Goal: Check status: Check status

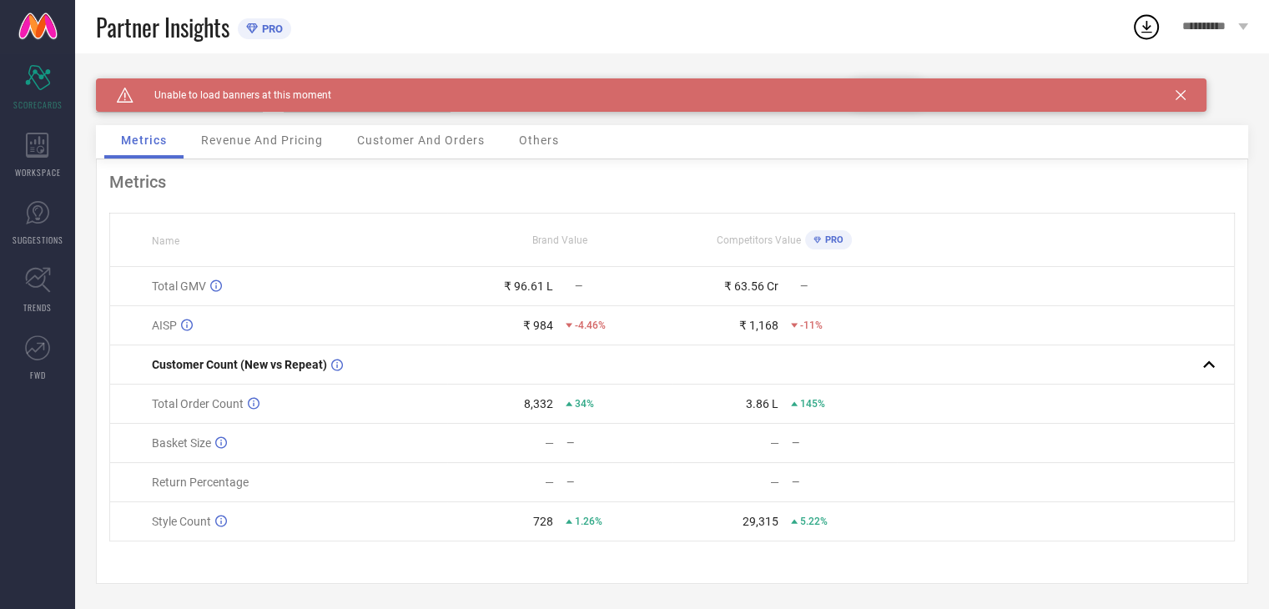
click at [287, 144] on span "Revenue And Pricing" at bounding box center [262, 139] width 122 height 13
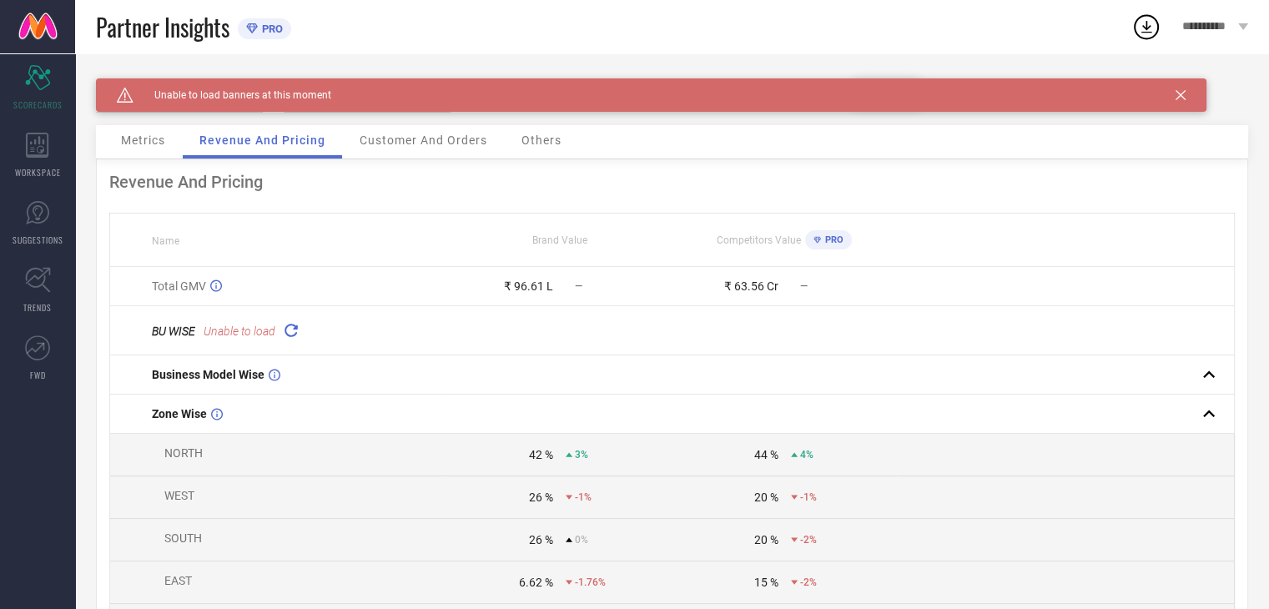
click at [431, 139] on span "Customer And Orders" at bounding box center [423, 139] width 128 height 13
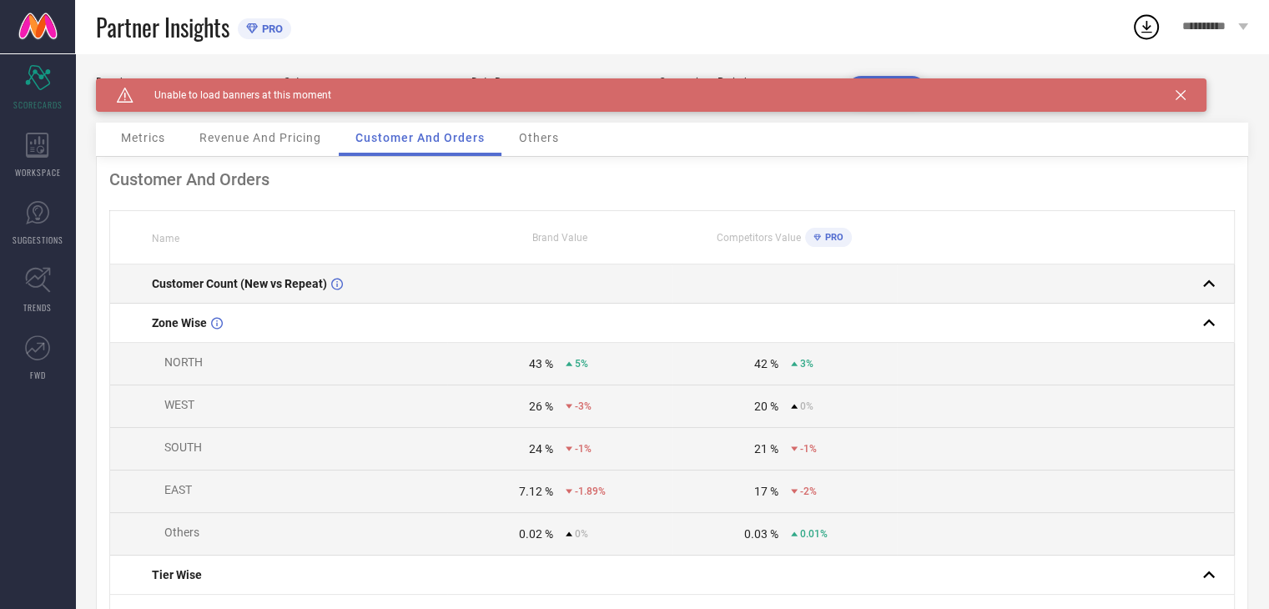
scroll to position [1, 0]
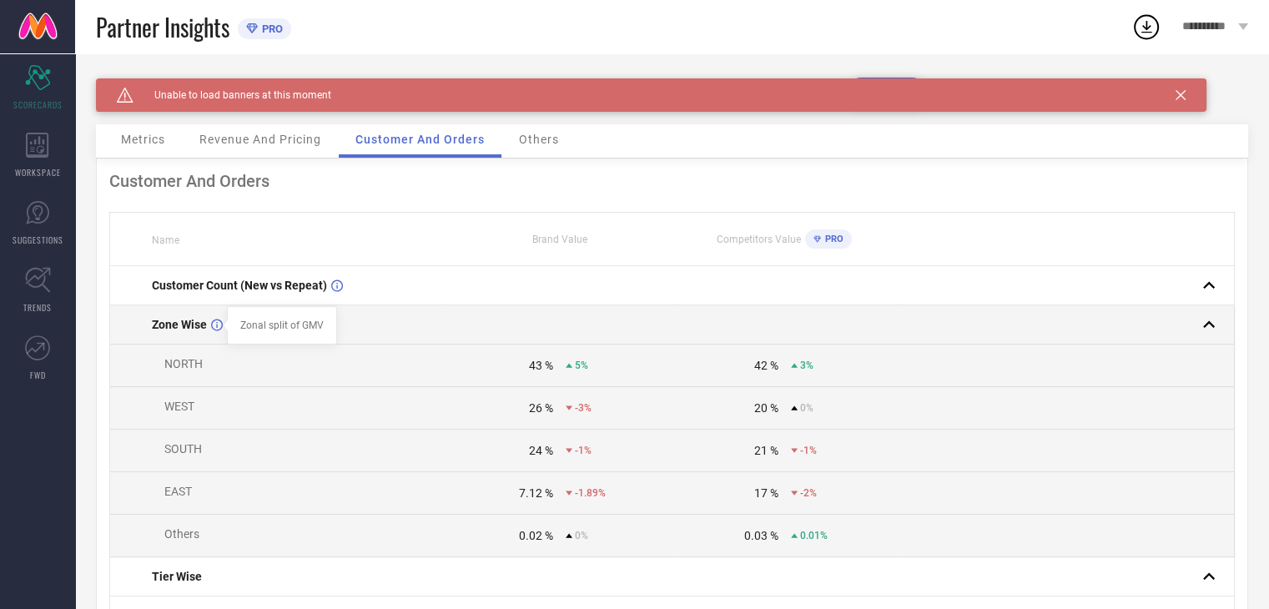
click at [215, 327] on icon at bounding box center [217, 325] width 12 height 13
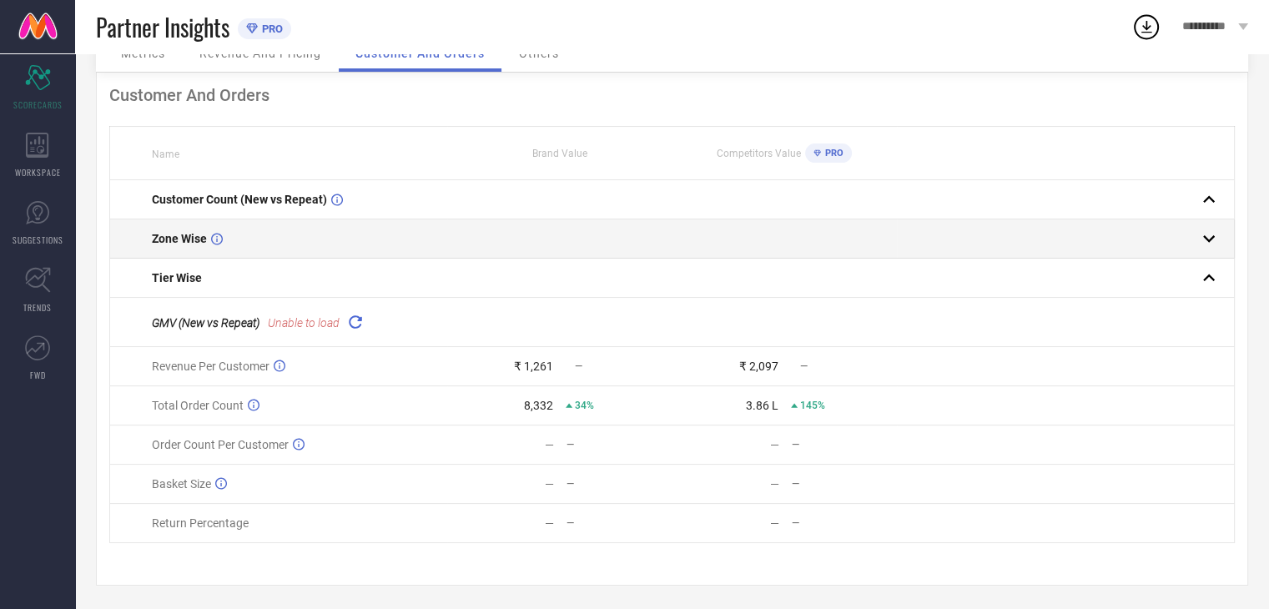
scroll to position [0, 0]
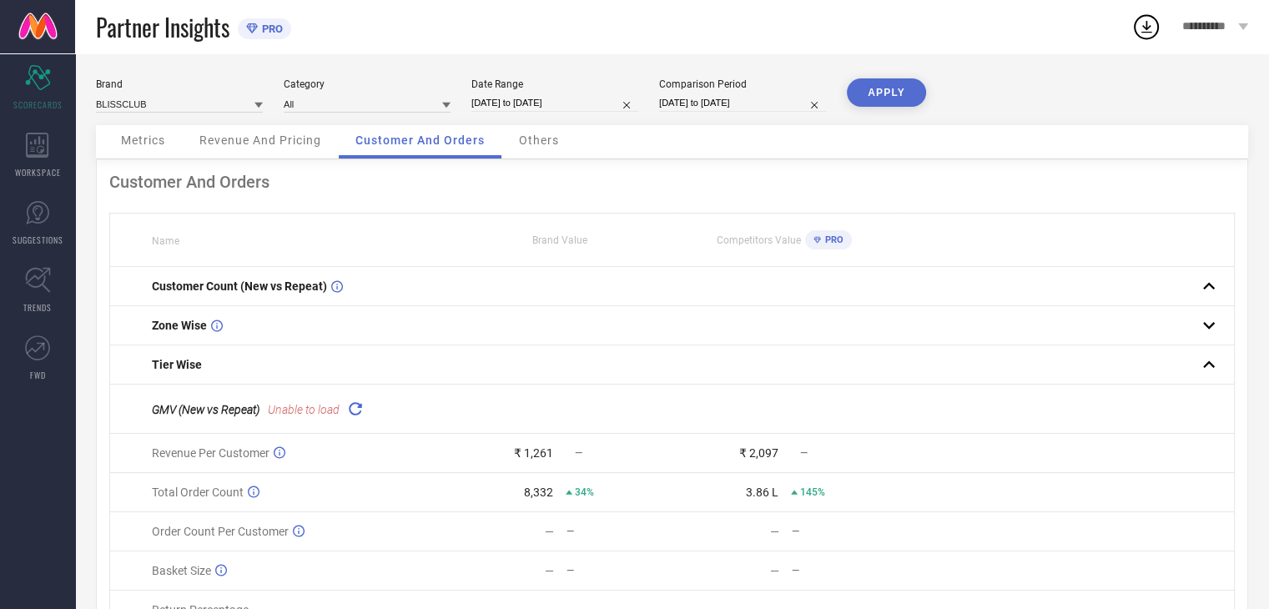
click at [558, 144] on span "Others" at bounding box center [539, 139] width 40 height 13
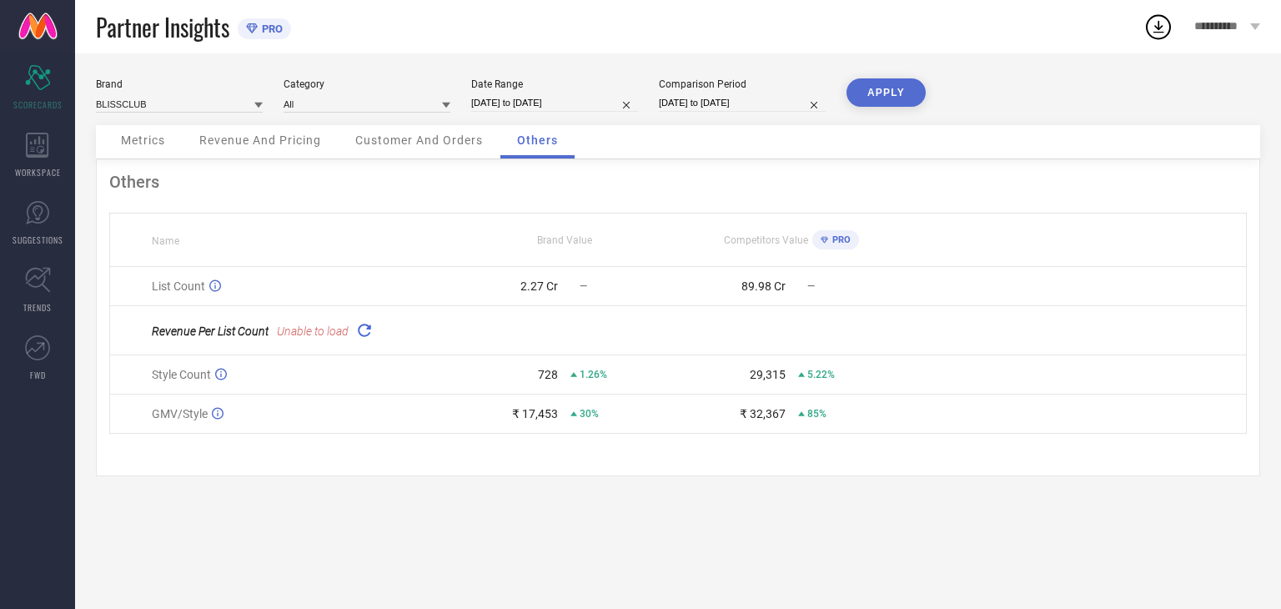
click at [409, 138] on span "Customer And Orders" at bounding box center [419, 139] width 128 height 13
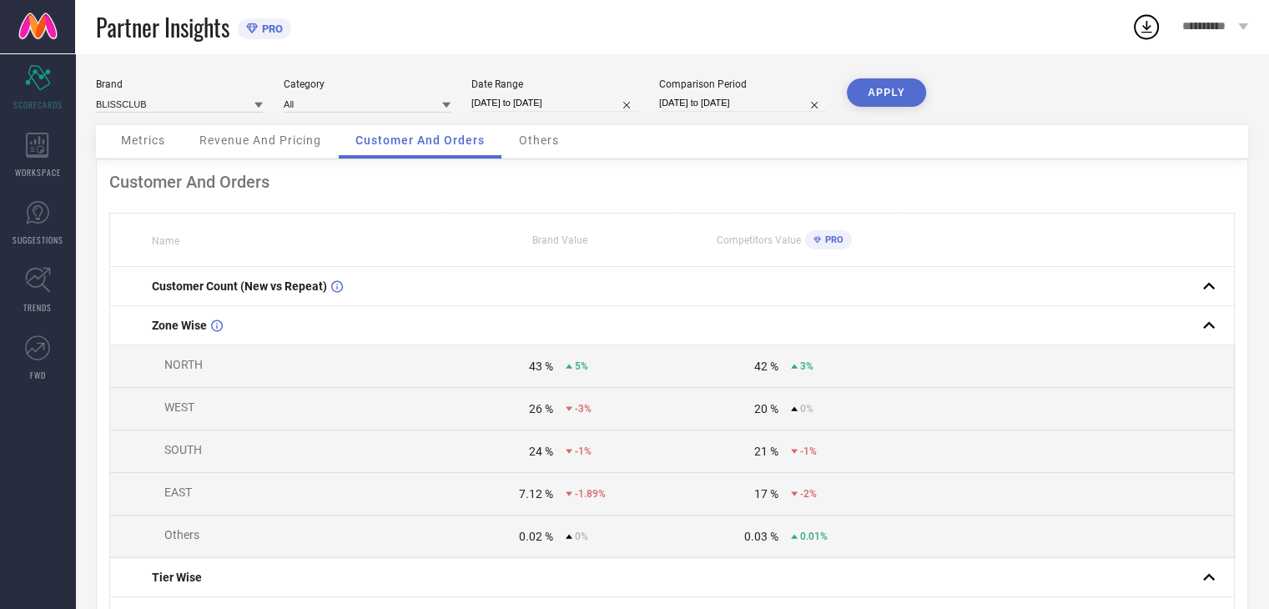
select select "8"
select select "2025"
select select "9"
select select "2025"
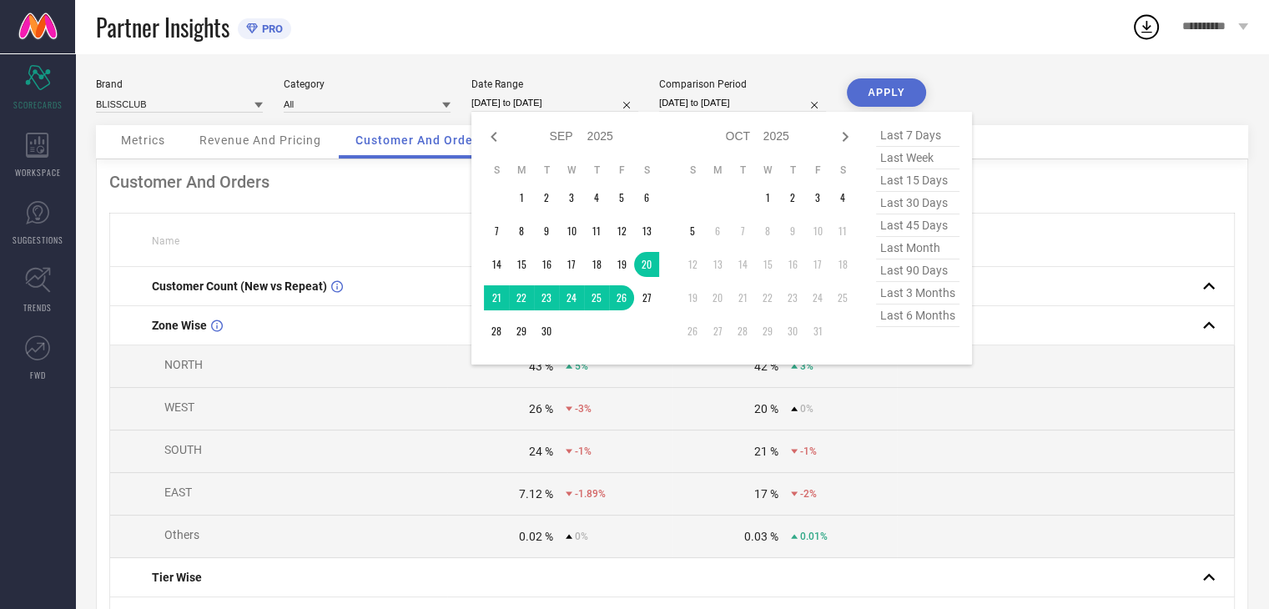
click at [609, 110] on input "[DATE] to [DATE]" at bounding box center [554, 103] width 167 height 18
click at [491, 138] on icon at bounding box center [494, 137] width 20 height 20
select select "7"
select select "2025"
select select "8"
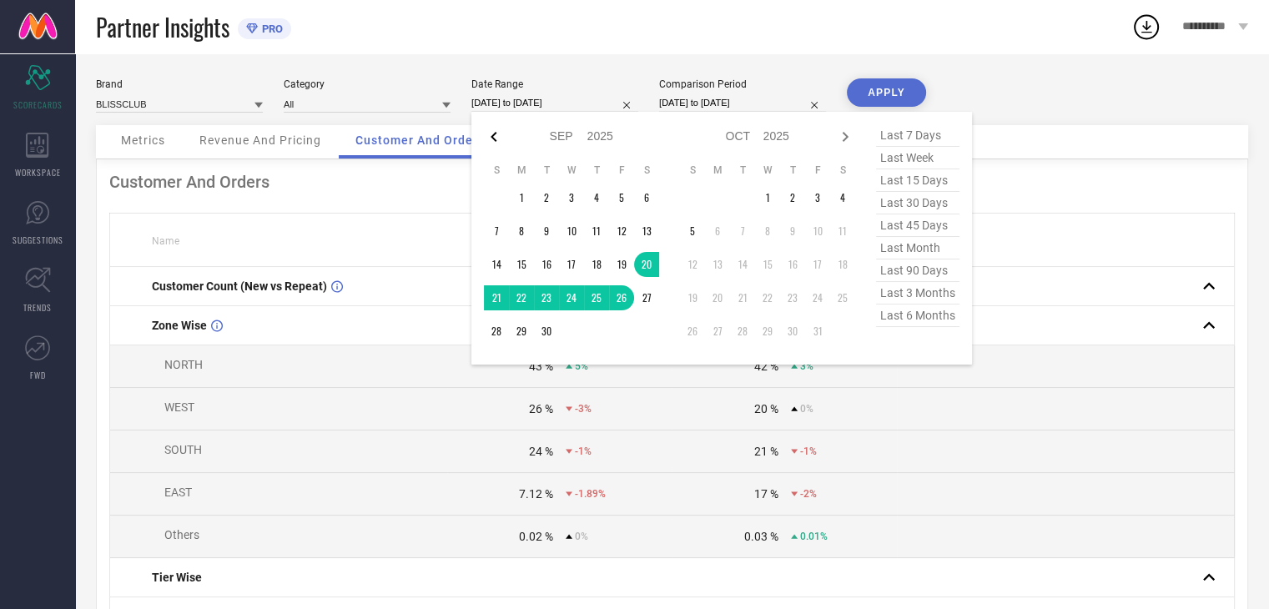
select select "2025"
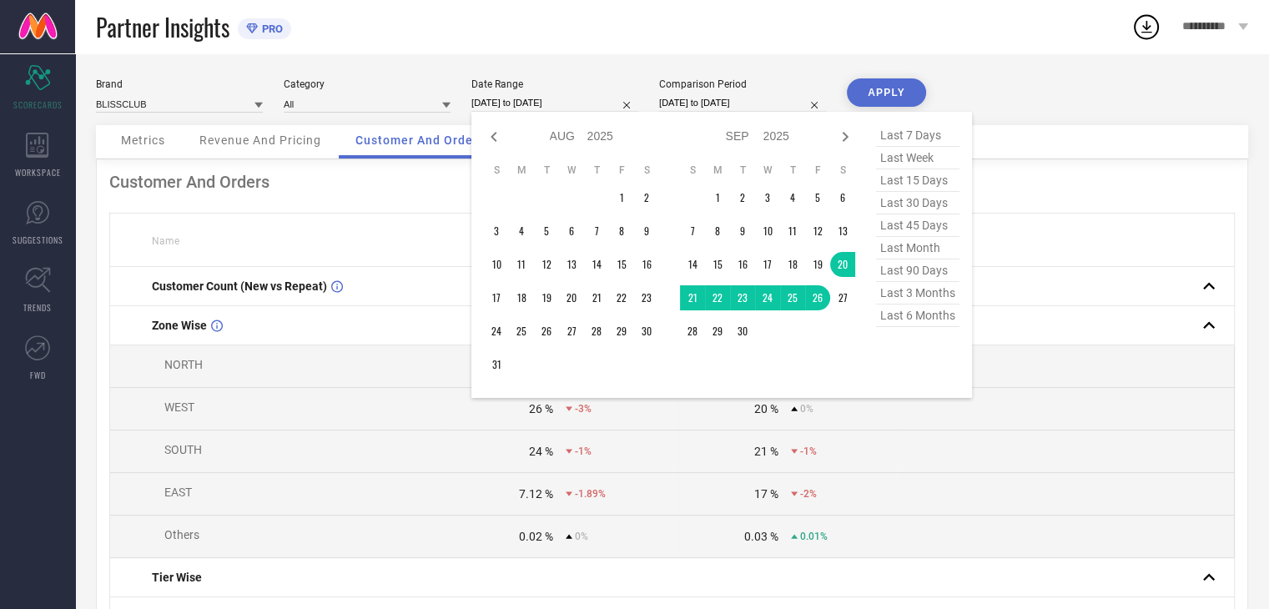
click at [491, 138] on icon at bounding box center [494, 137] width 20 height 20
select select "6"
select select "2025"
select select "7"
select select "2025"
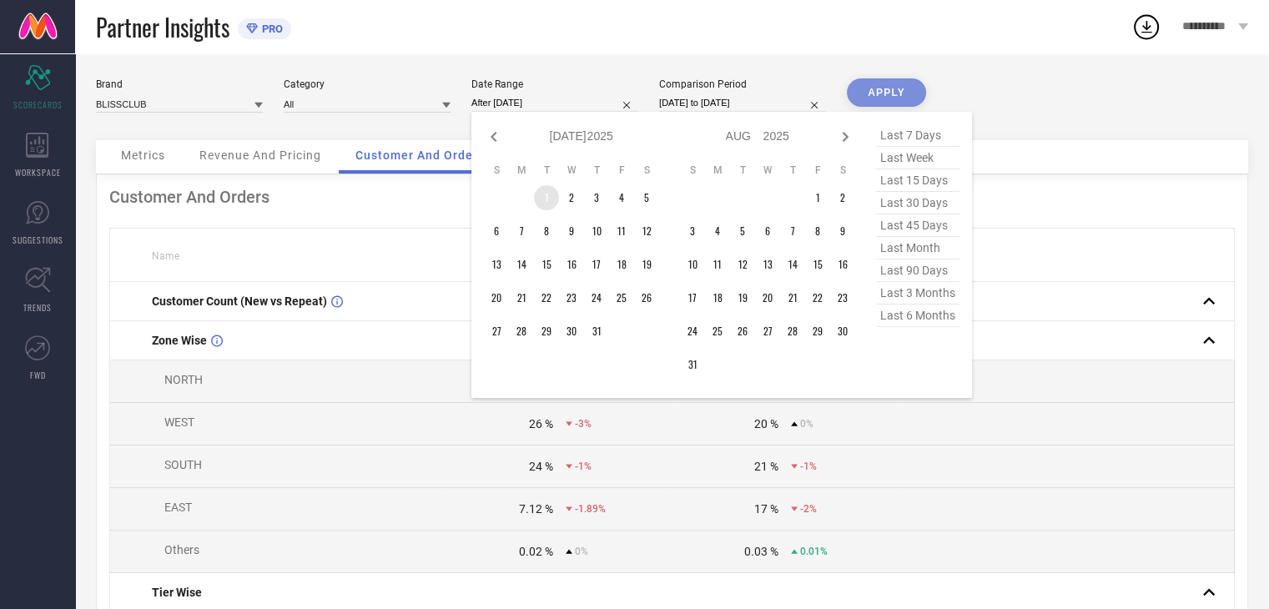
click at [547, 199] on td "1" at bounding box center [546, 197] width 25 height 25
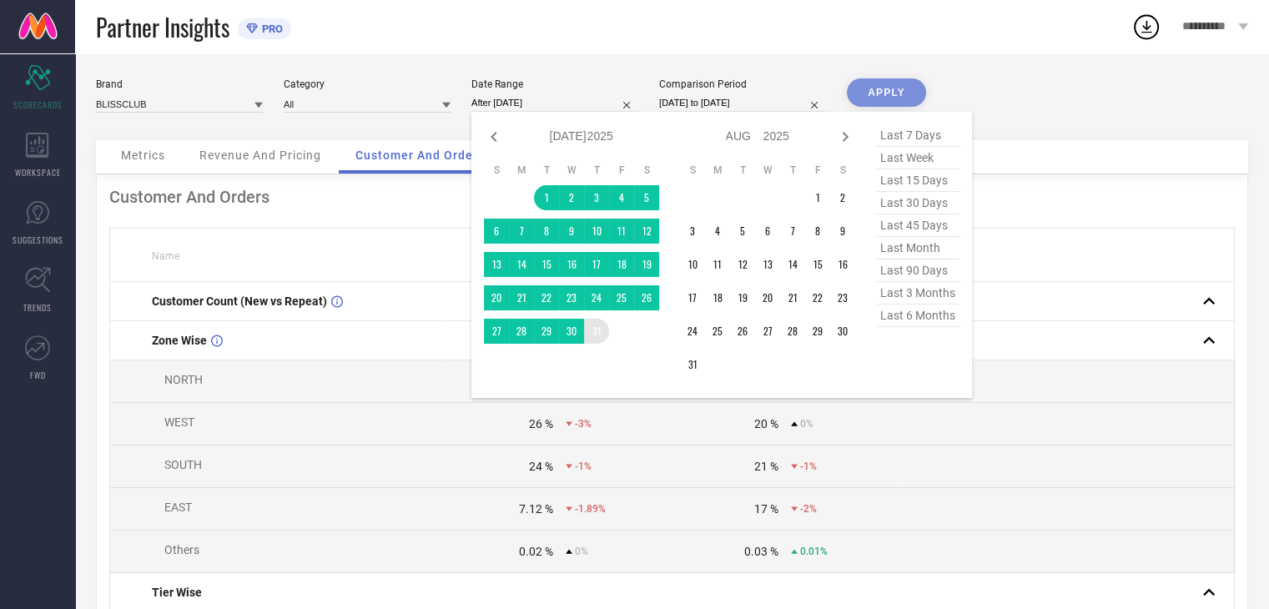
type input "[DATE] to [DATE]"
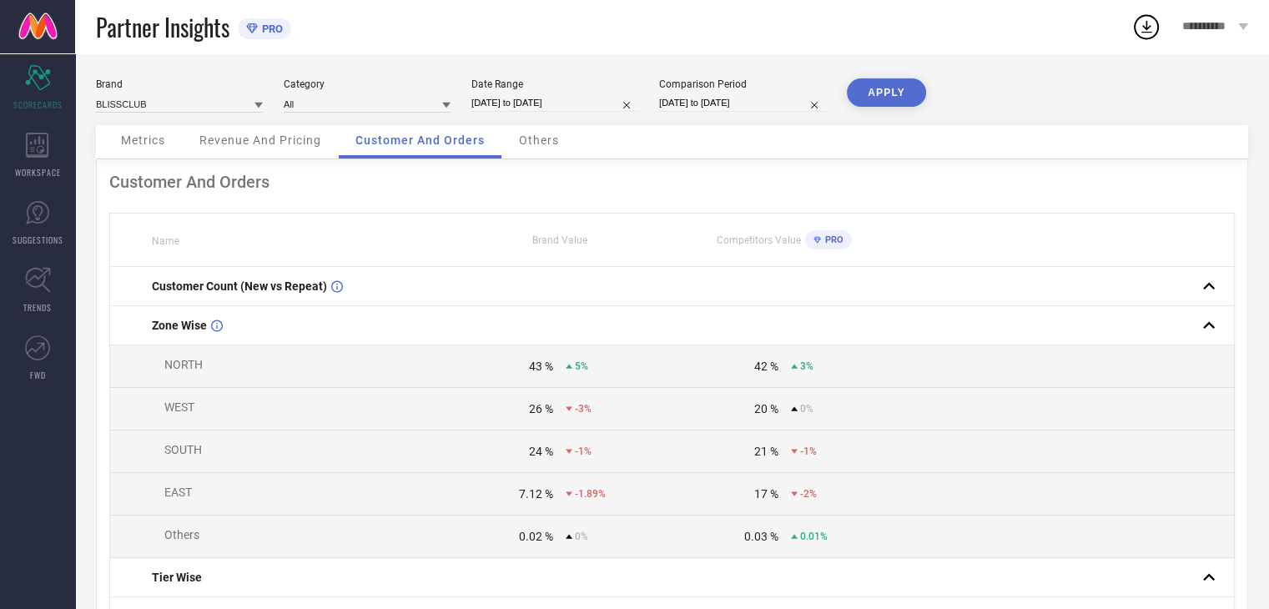
select select "8"
select select "2025"
select select "9"
select select "2025"
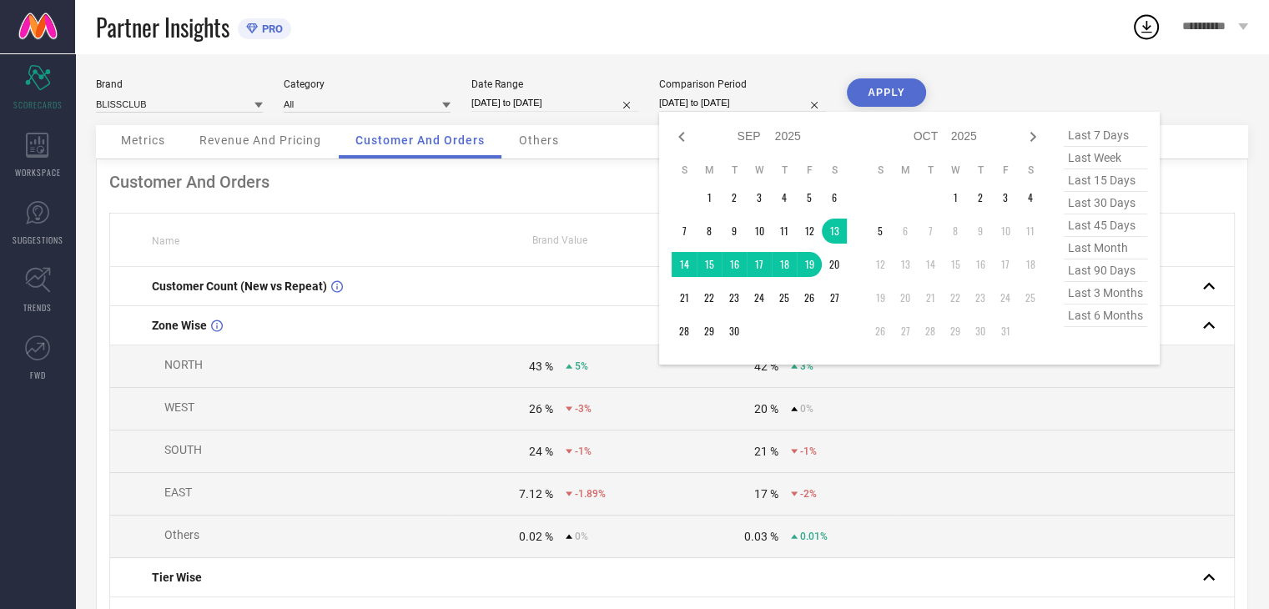
click at [707, 101] on input "[DATE] to [DATE]" at bounding box center [742, 103] width 167 height 18
click at [686, 140] on icon at bounding box center [681, 137] width 20 height 20
select select "7"
select select "2025"
select select "8"
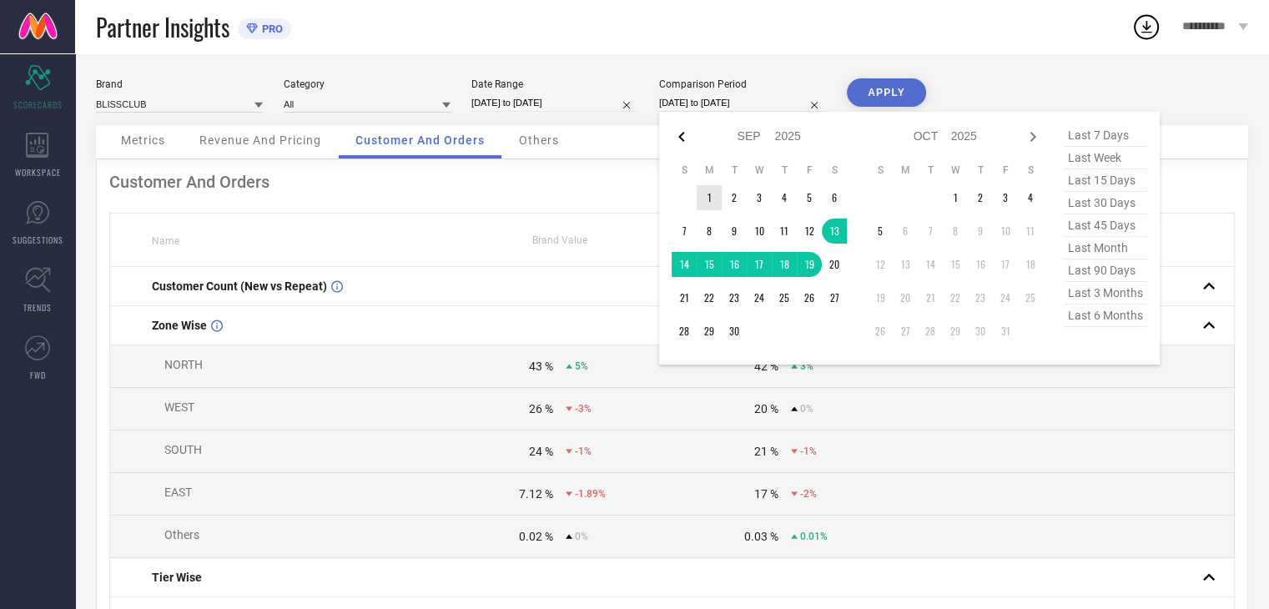
select select "2025"
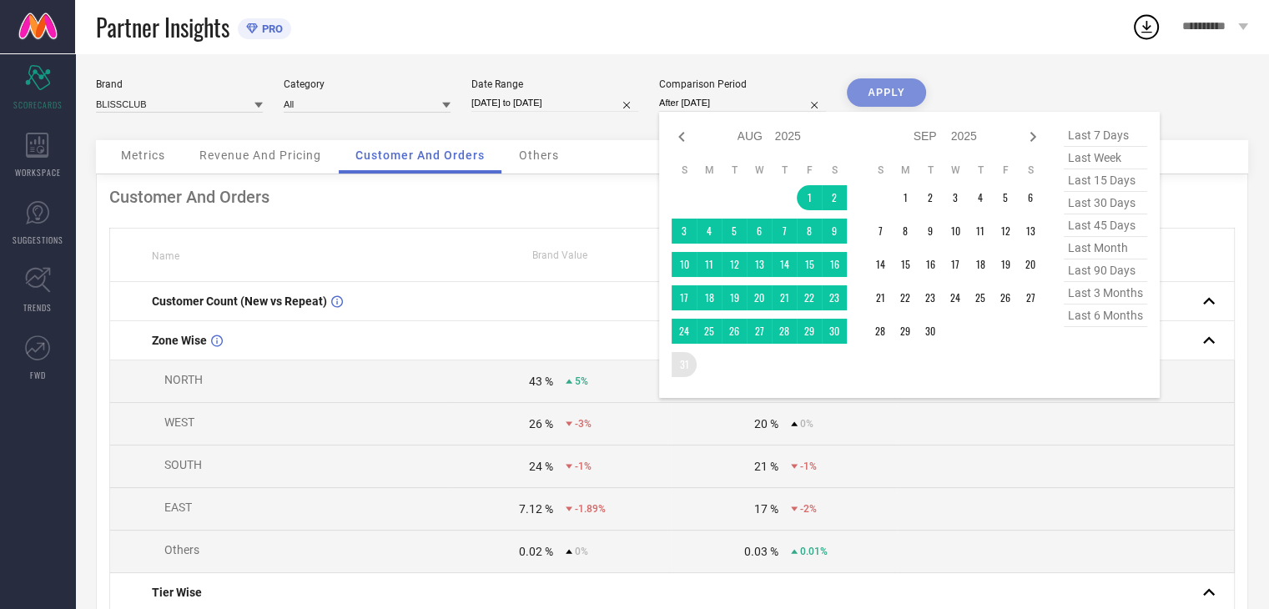
drag, startPoint x: 809, startPoint y: 203, endPoint x: 679, endPoint y: 364, distance: 207.6
click at [679, 364] on tbody "1 2 3 4 5 6 7 8 9 10 11 12 13 14 15 16 17 18 19 20 21 22 23 24 25 26 27 28 29 3…" at bounding box center [758, 281] width 175 height 192
type input "[DATE] to [DATE]"
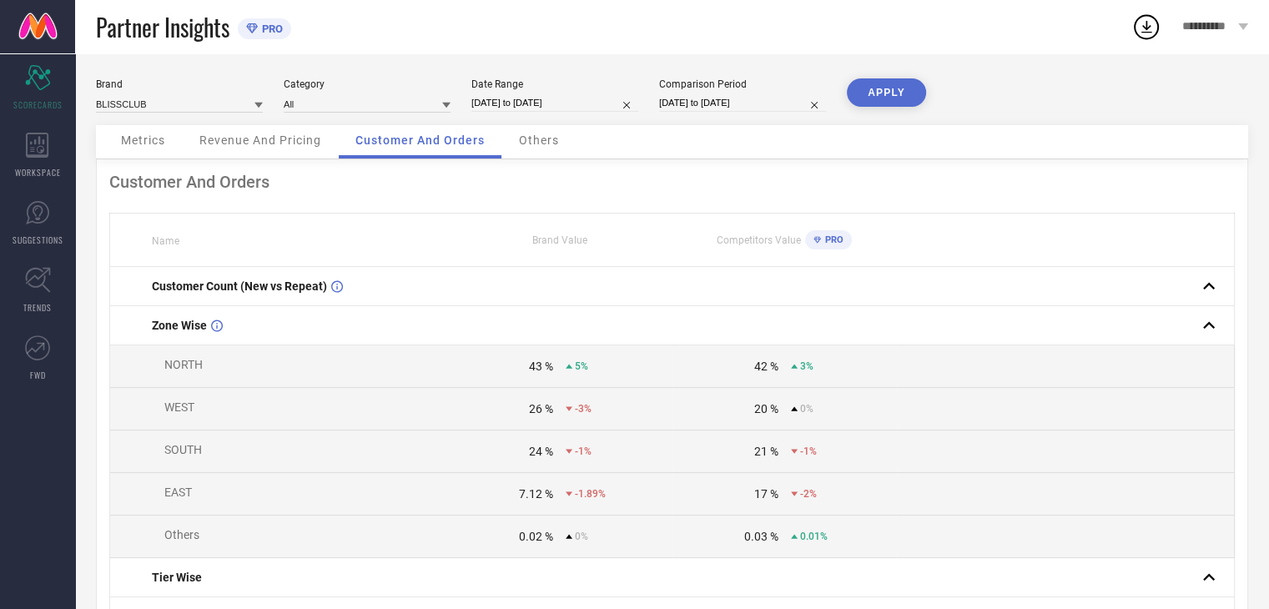
click at [866, 98] on button "APPLY" at bounding box center [886, 92] width 79 height 28
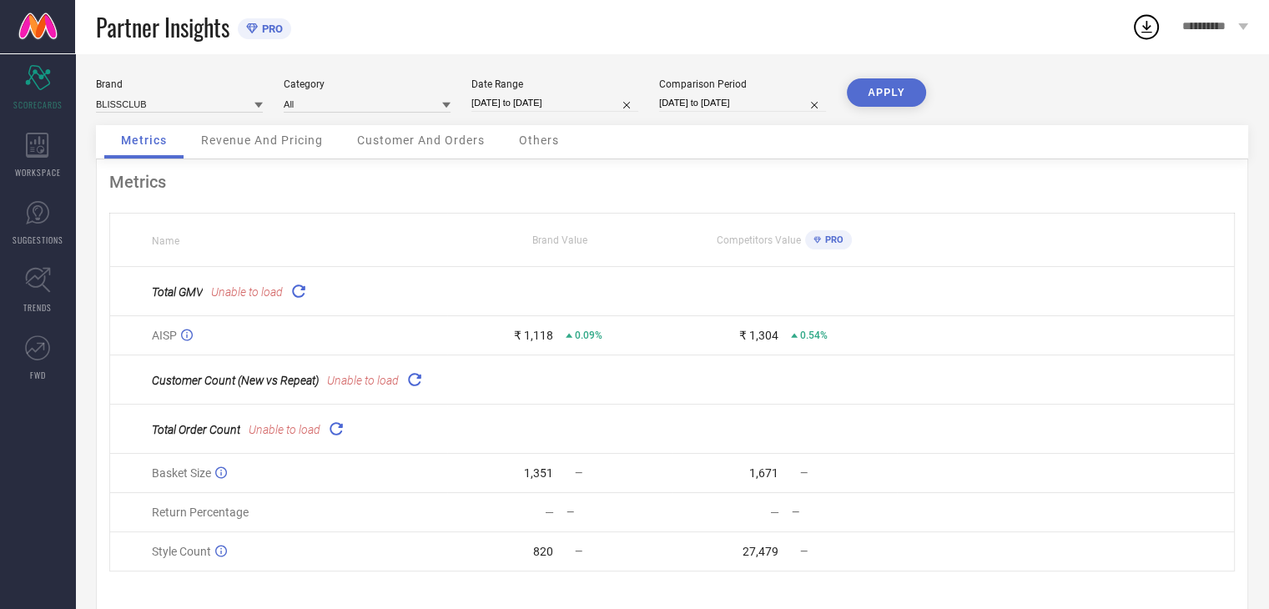
select select "6"
select select "2025"
select select "7"
select select "2025"
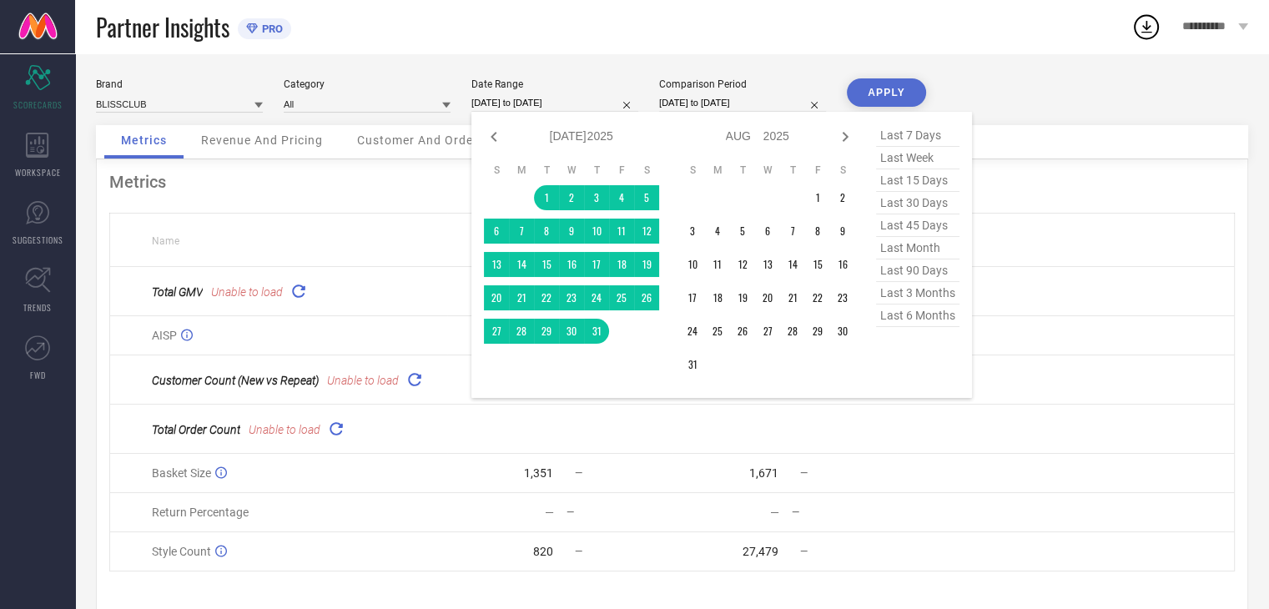
click at [598, 107] on input "[DATE] to [DATE]" at bounding box center [554, 103] width 167 height 18
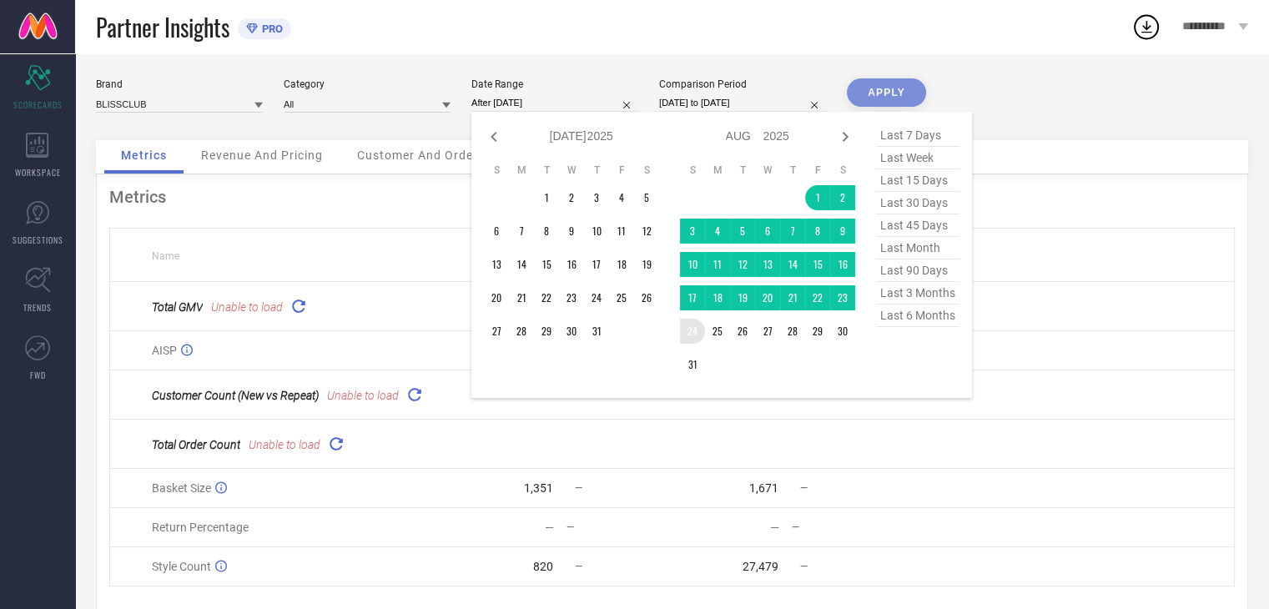
drag, startPoint x: 816, startPoint y: 189, endPoint x: 687, endPoint y: 360, distance: 213.8
click at [687, 360] on tbody "1 2 3 4 5 6 7 8 9 10 11 12 13 14 15 16 17 18 19 20 21 22 23 24 25 26 27 28 29 3…" at bounding box center [767, 281] width 175 height 192
type input "[DATE] to [DATE]"
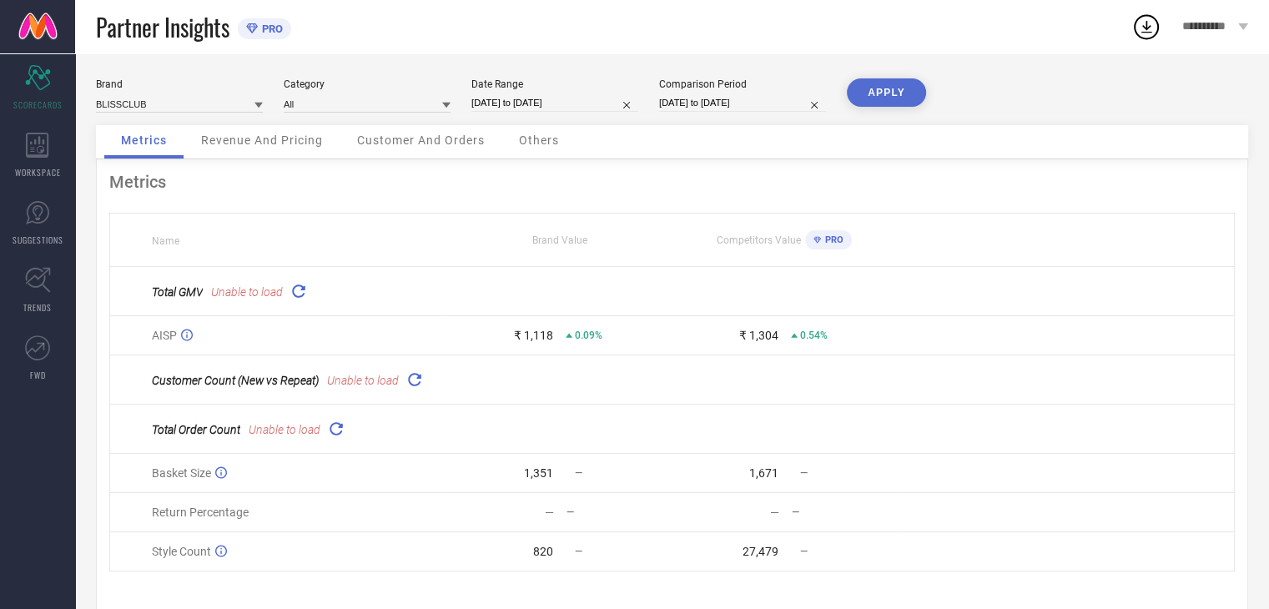
click at [784, 93] on div "Comparison Period [DATE] to [DATE]" at bounding box center [742, 95] width 167 height 34
select select "7"
select select "2025"
select select "8"
select select "2025"
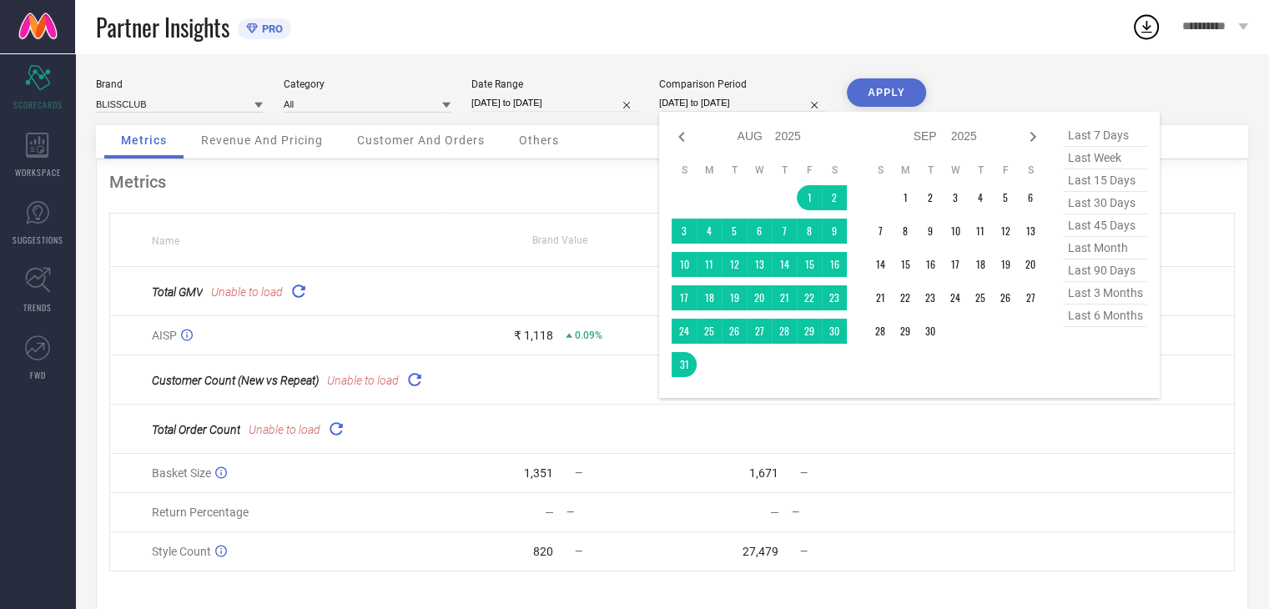
click at [784, 101] on input "[DATE] to [DATE]" at bounding box center [742, 103] width 167 height 18
click at [681, 143] on icon at bounding box center [681, 137] width 20 height 20
select select "6"
select select "2025"
select select "7"
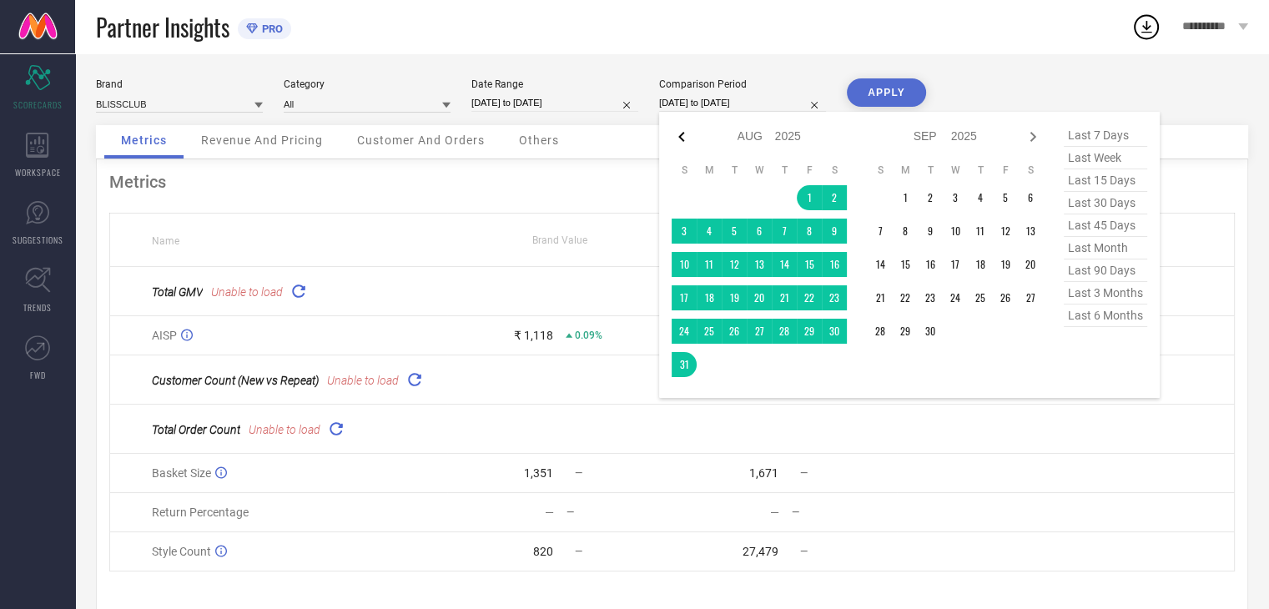
select select "2025"
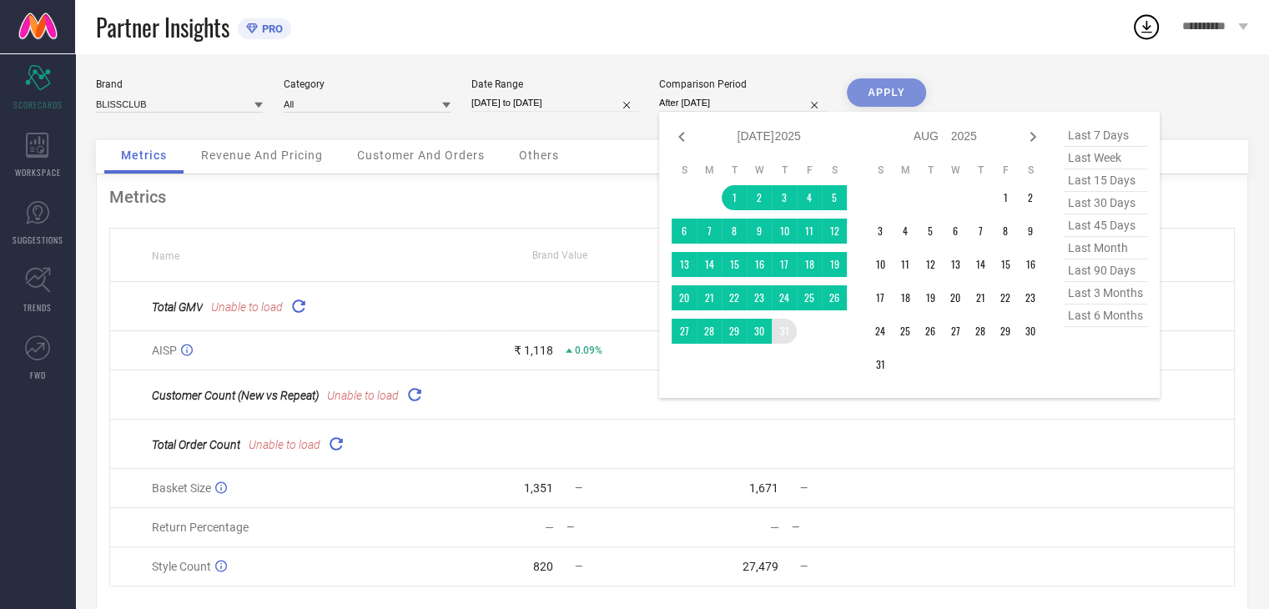
drag, startPoint x: 734, startPoint y: 198, endPoint x: 780, endPoint y: 328, distance: 137.2
click at [780, 328] on tbody "1 2 3 4 5 6 7 8 9 10 11 12 13 14 15 16 17 18 19 20 21 22 23 24 25 26 27 28 29 3…" at bounding box center [758, 264] width 175 height 158
type input "[DATE] to [DATE]"
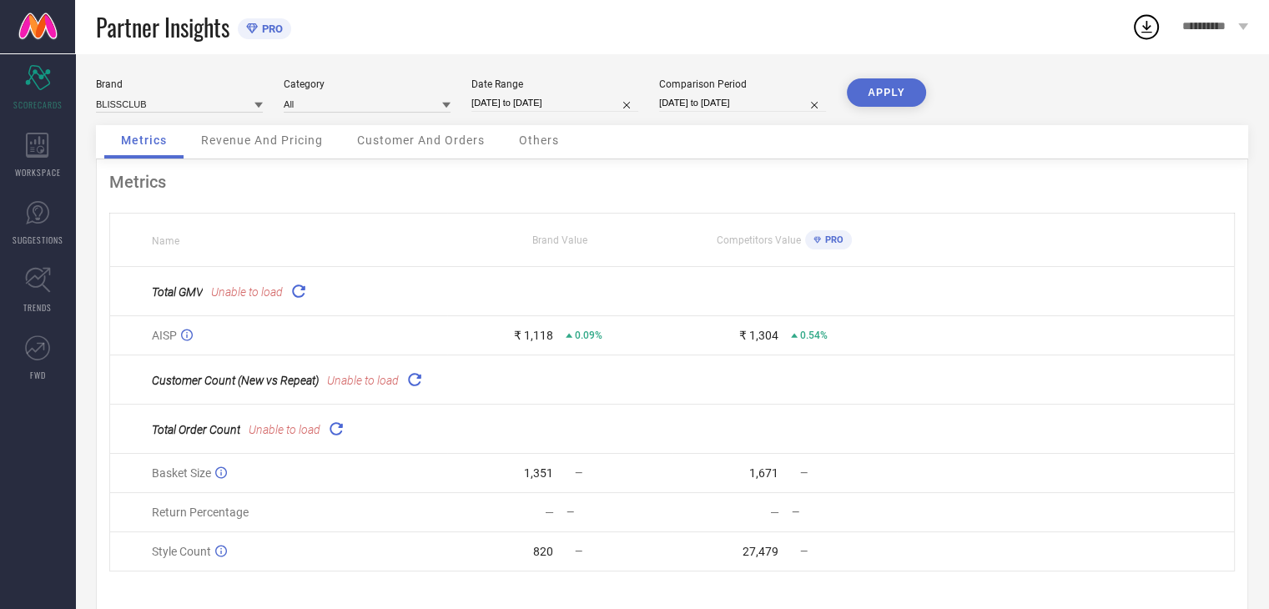
click at [867, 94] on button "APPLY" at bounding box center [886, 92] width 79 height 28
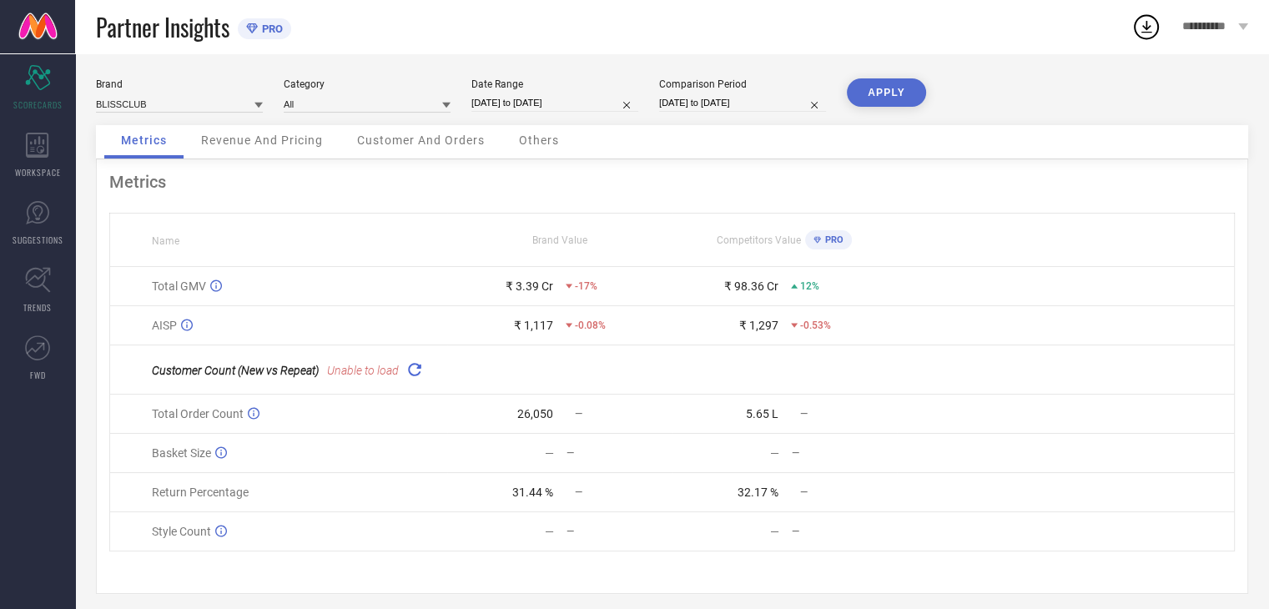
click at [419, 374] on icon at bounding box center [413, 368] width 19 height 19
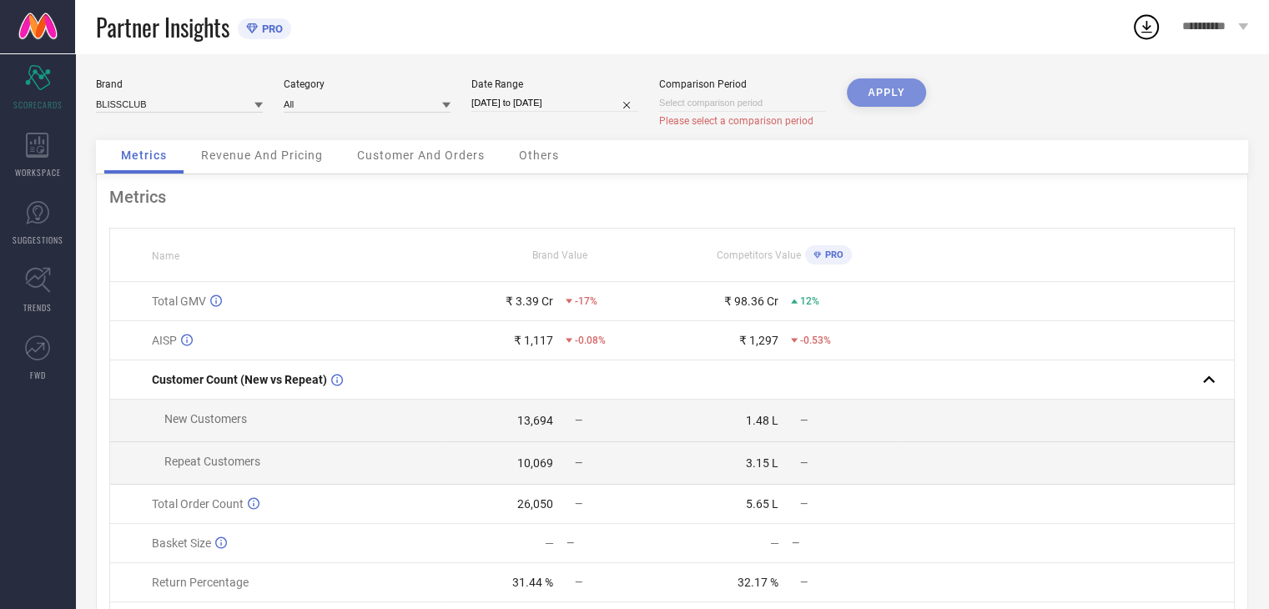
click at [766, 98] on input at bounding box center [742, 103] width 167 height 18
select select "9"
select select "2025"
select select "10"
select select "2025"
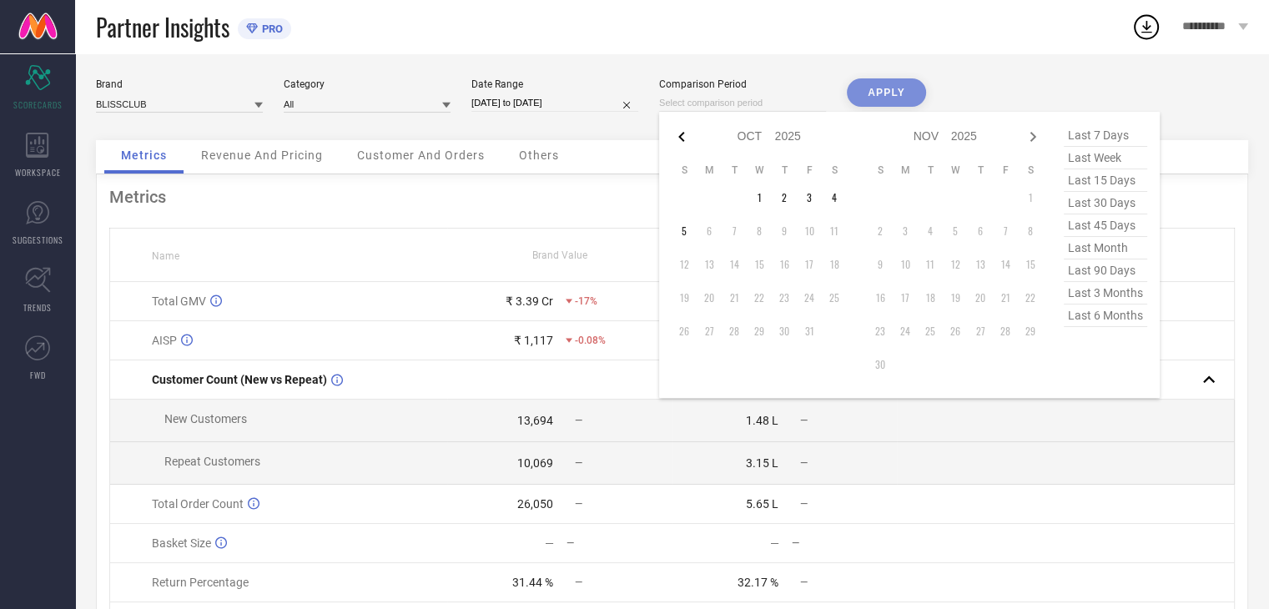
click at [677, 136] on icon at bounding box center [681, 137] width 20 height 20
select select "8"
select select "2025"
select select "9"
select select "2025"
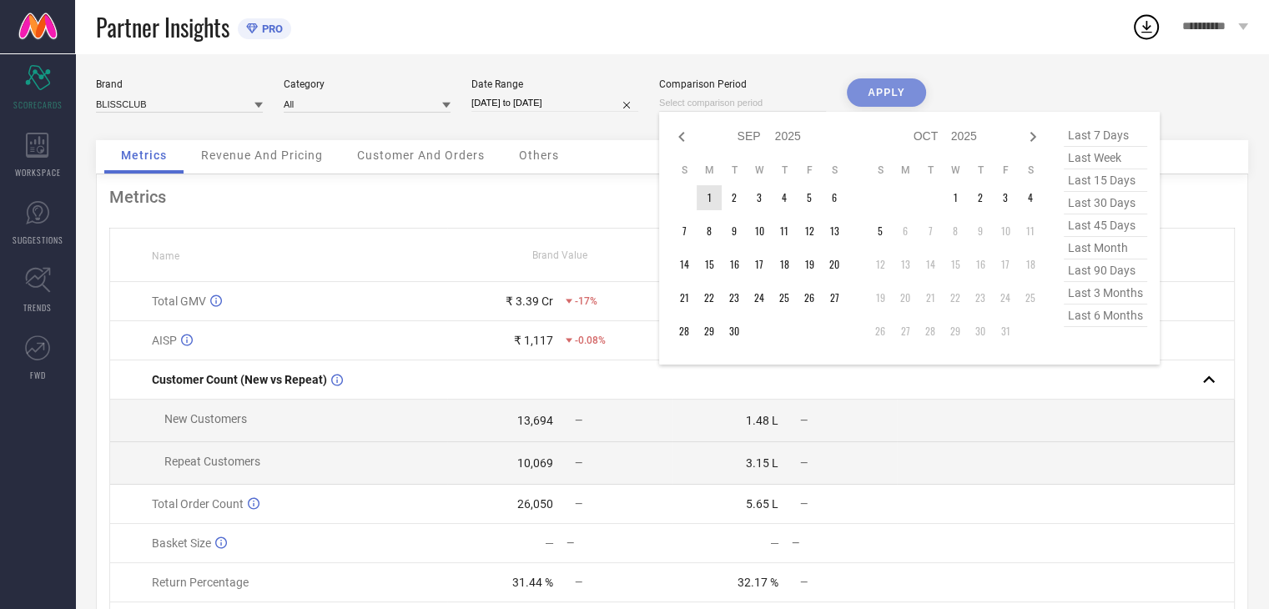
type input "After [DATE]"
click at [708, 198] on td "1" at bounding box center [708, 197] width 25 height 25
click at [681, 138] on icon at bounding box center [681, 137] width 6 height 10
select select "7"
select select "2025"
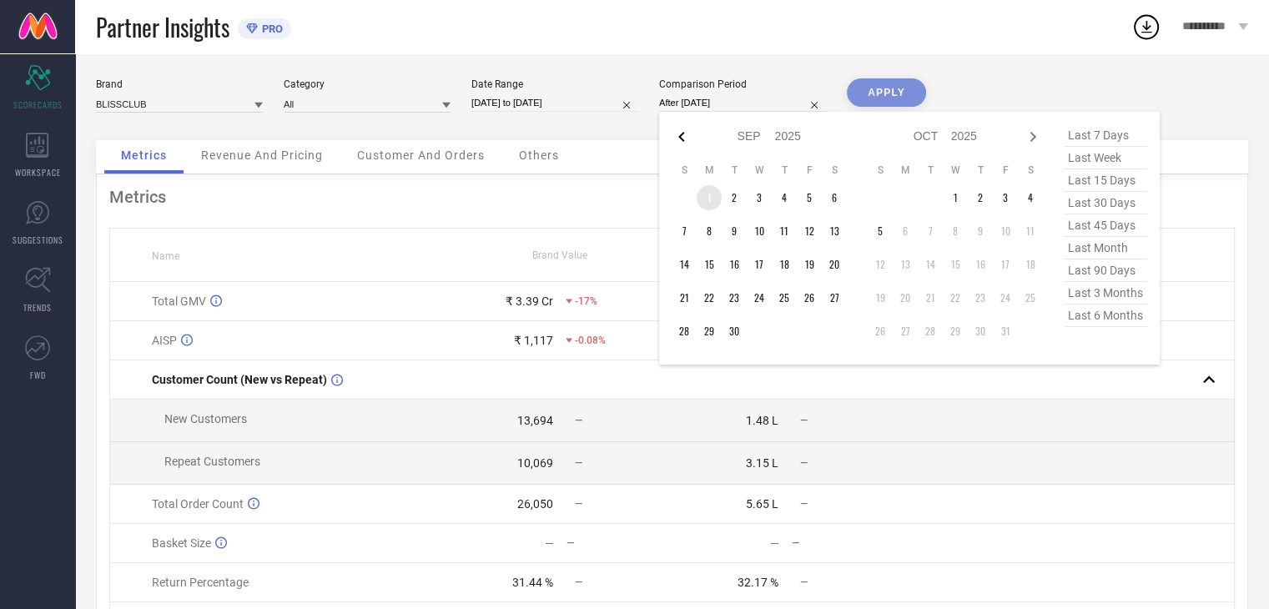
select select "8"
select select "2025"
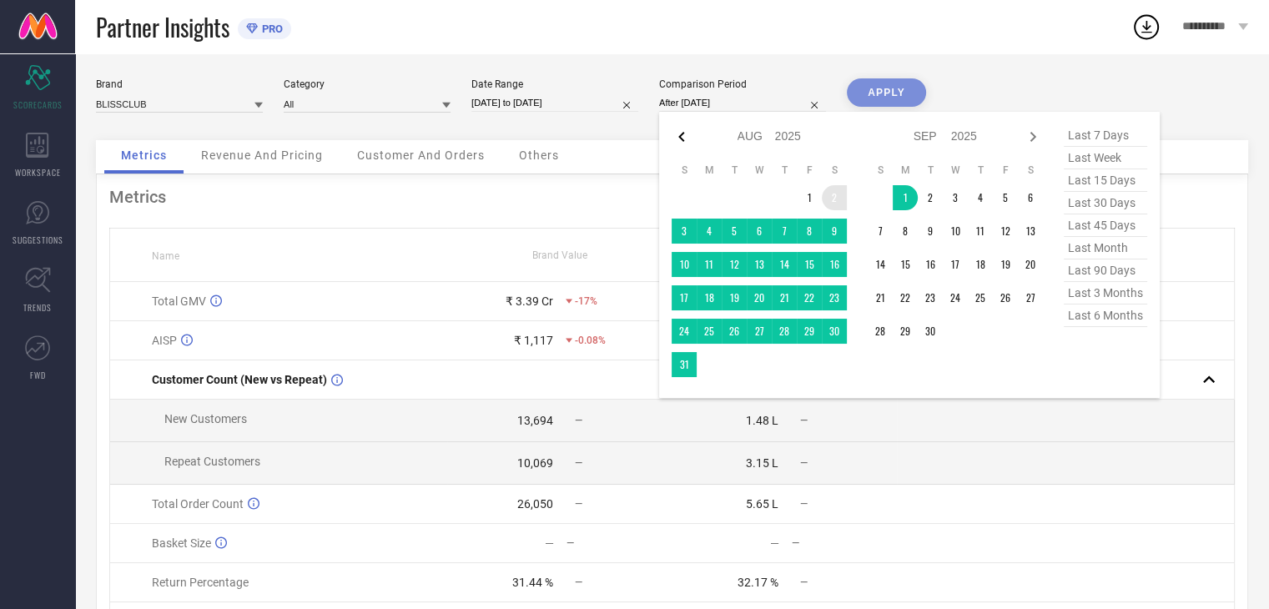
click at [681, 138] on icon at bounding box center [681, 137] width 6 height 10
select select "6"
select select "2025"
select select "7"
select select "2025"
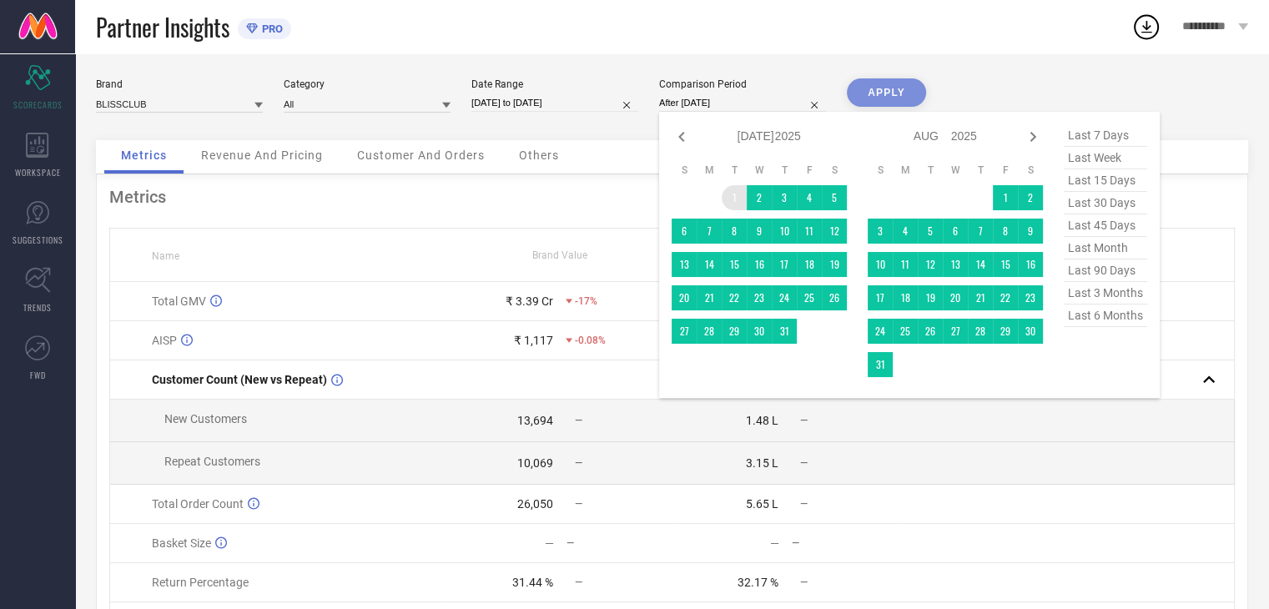
type input "[DATE] to [DATE]"
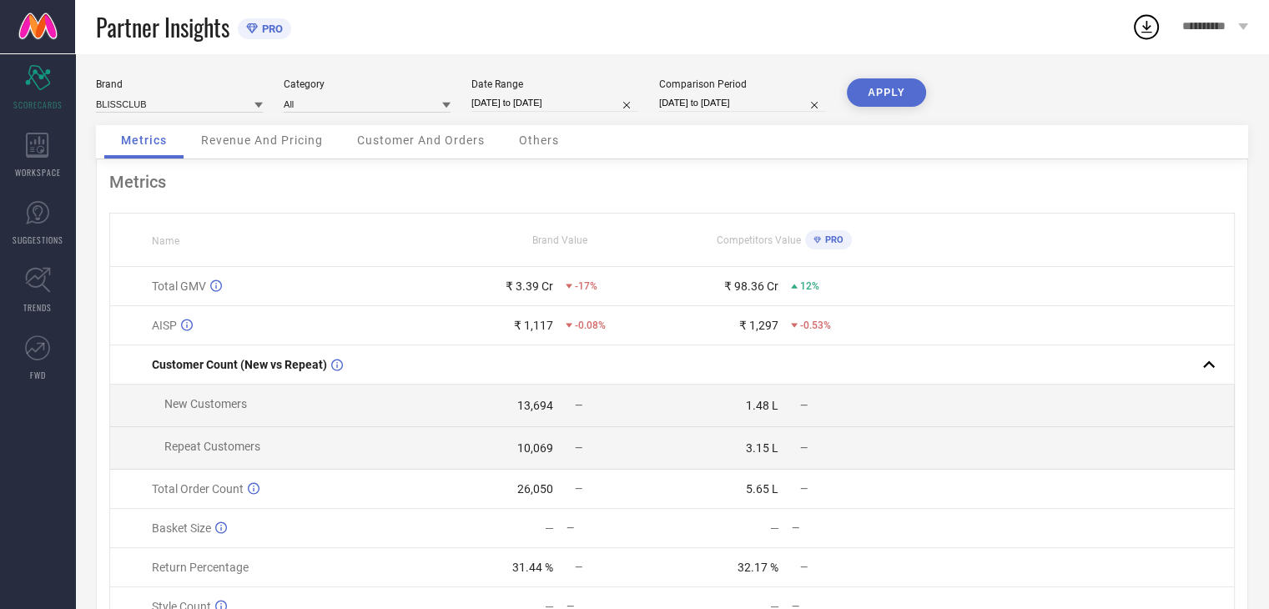
drag, startPoint x: 731, startPoint y: 189, endPoint x: 674, endPoint y: 99, distance: 106.9
select select "7"
select select "2025"
select select "8"
select select "2025"
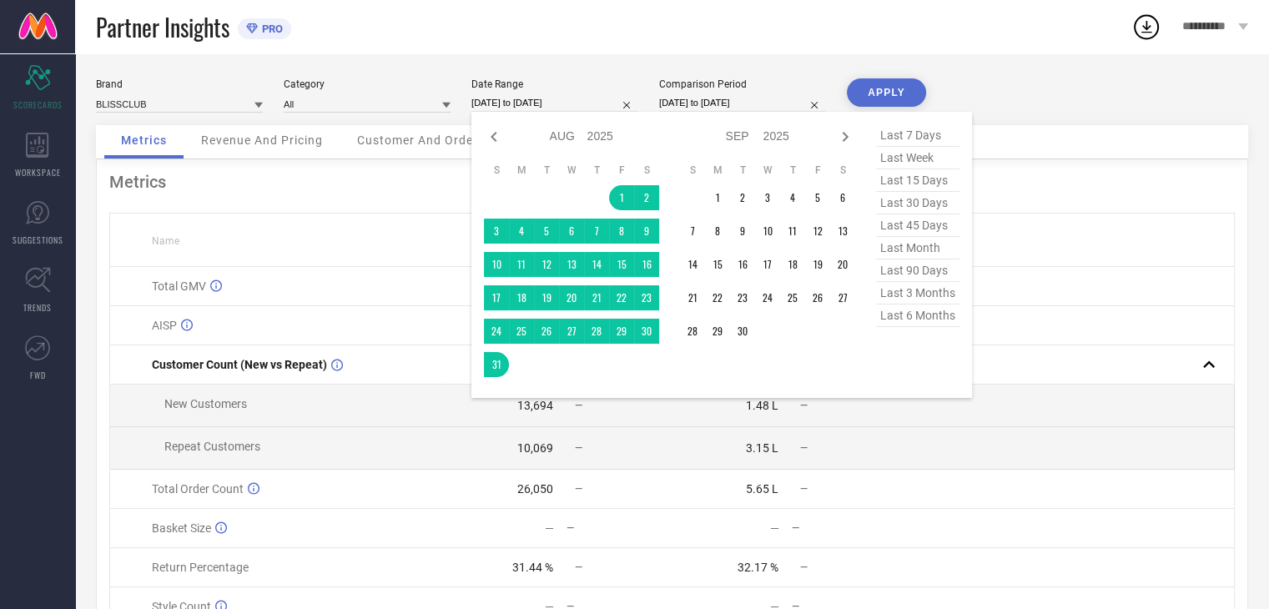
click at [598, 98] on input "[DATE] to [DATE]" at bounding box center [554, 103] width 167 height 18
click at [497, 138] on icon at bounding box center [494, 137] width 20 height 20
select select "6"
select select "2025"
select select "7"
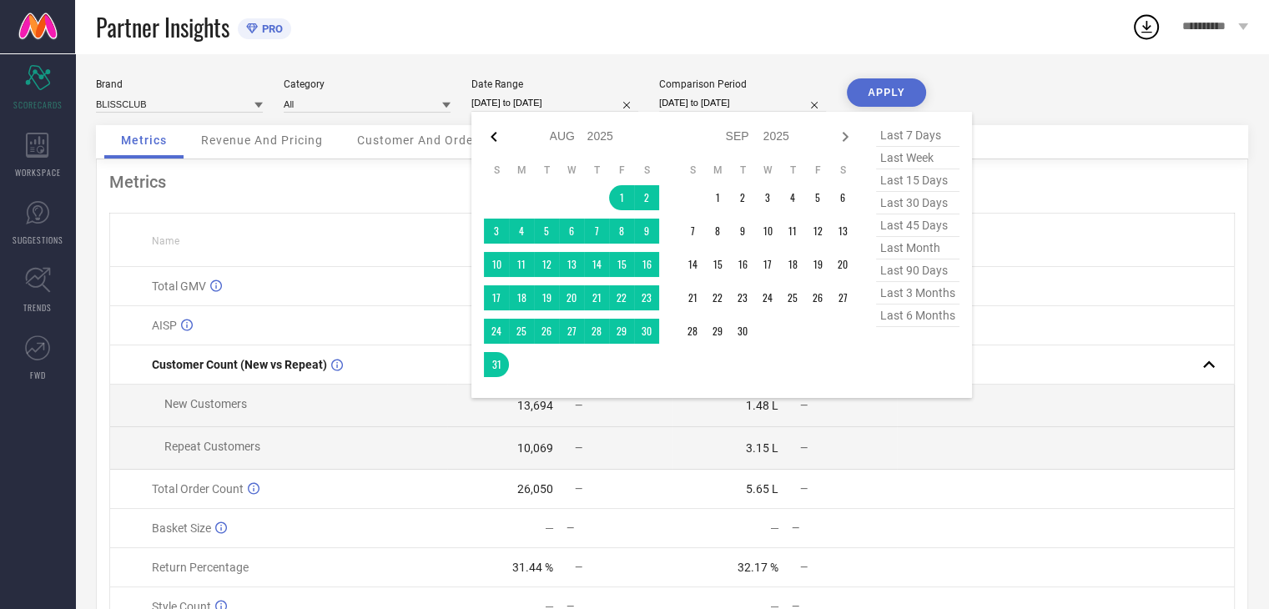
select select "2025"
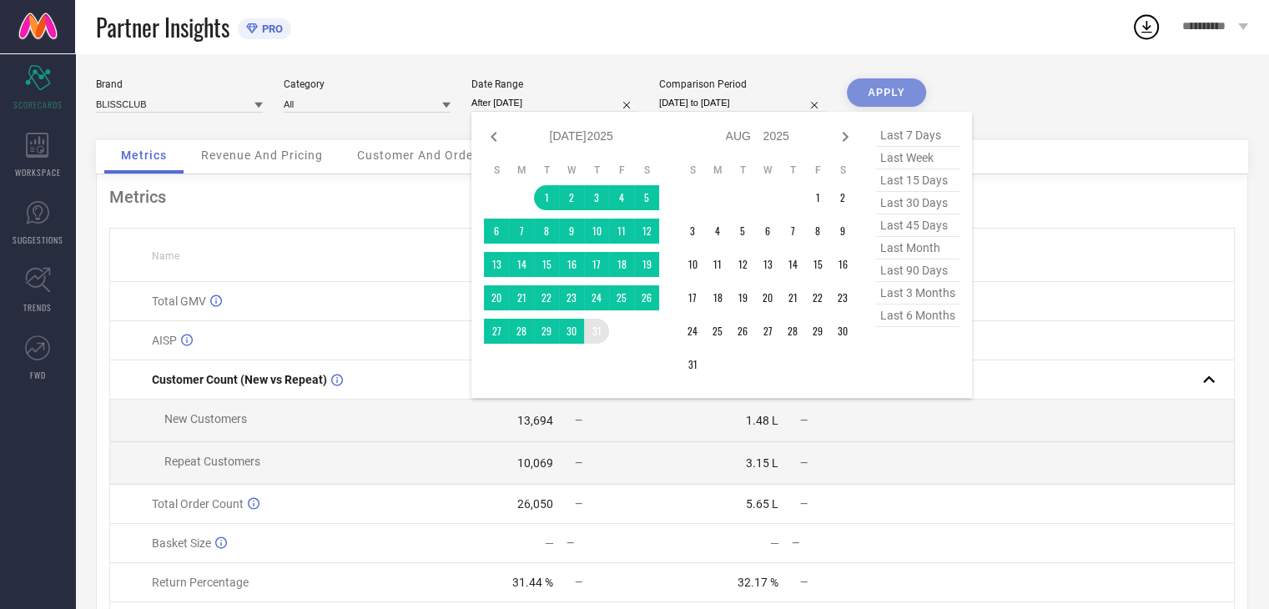
drag, startPoint x: 543, startPoint y: 203, endPoint x: 595, endPoint y: 334, distance: 141.9
click at [595, 334] on tbody "1 2 3 4 5 6 7 8 9 10 11 12 13 14 15 16 17 18 19 20 21 22 23 24 25 26 27 28 29 3…" at bounding box center [571, 264] width 175 height 158
type input "[DATE] to [DATE]"
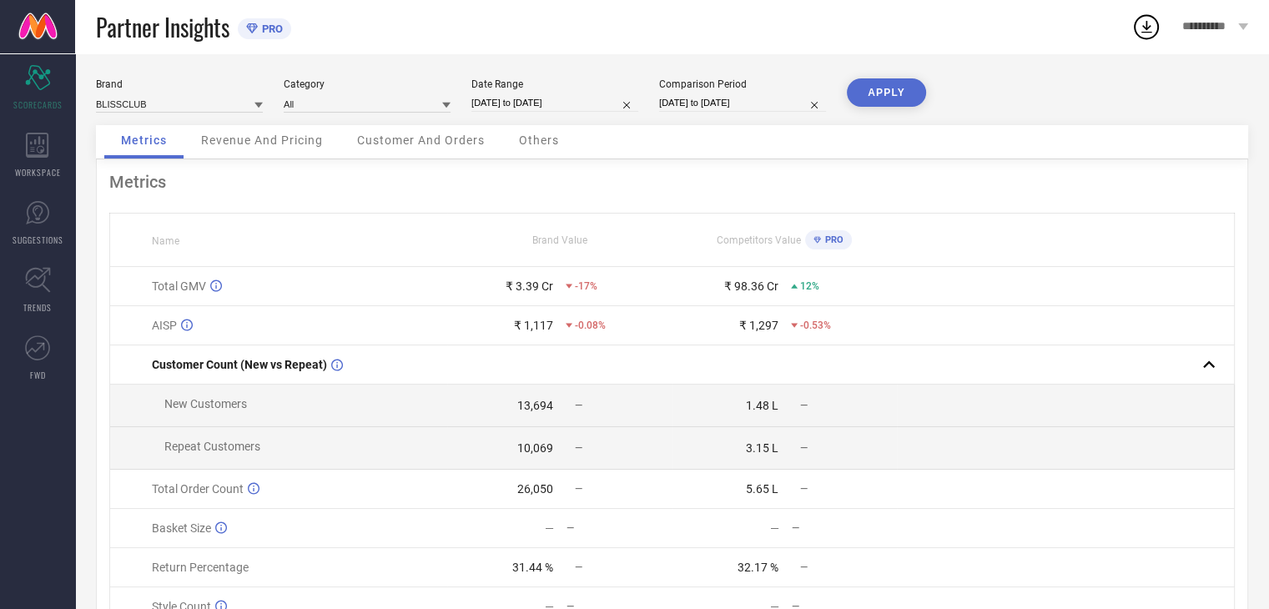
select select "6"
select select "2025"
select select "7"
select select "2025"
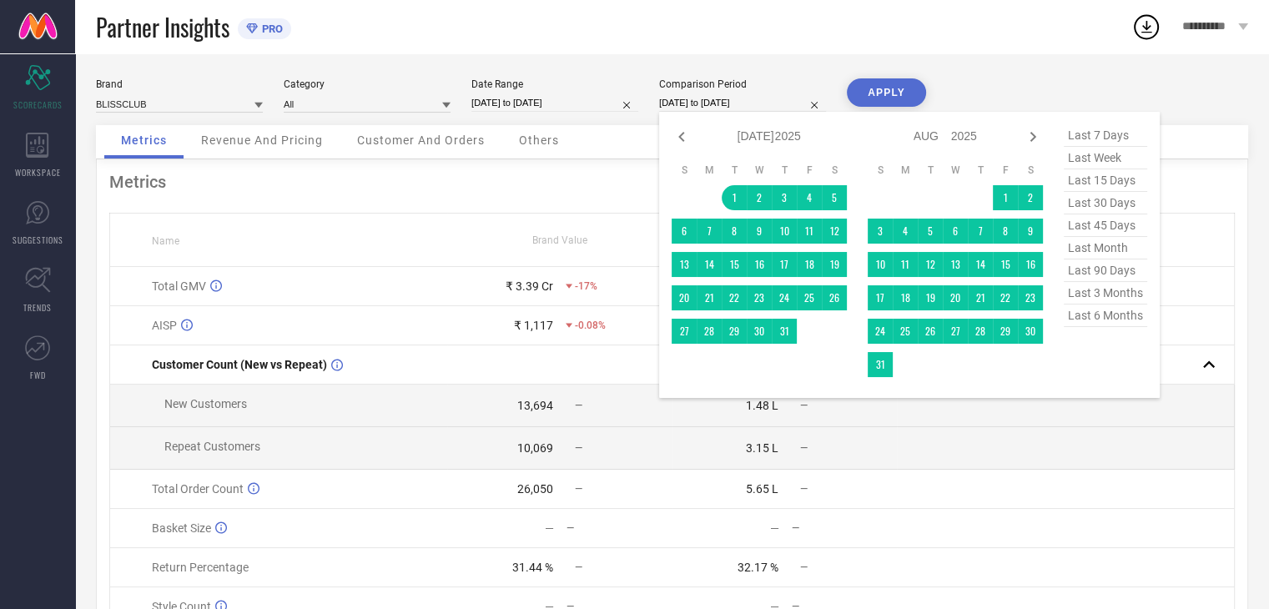
click at [734, 102] on input "[DATE] to [DATE]" at bounding box center [742, 103] width 167 height 18
click at [683, 142] on icon at bounding box center [681, 137] width 20 height 20
select select "5"
select select "2025"
select select "6"
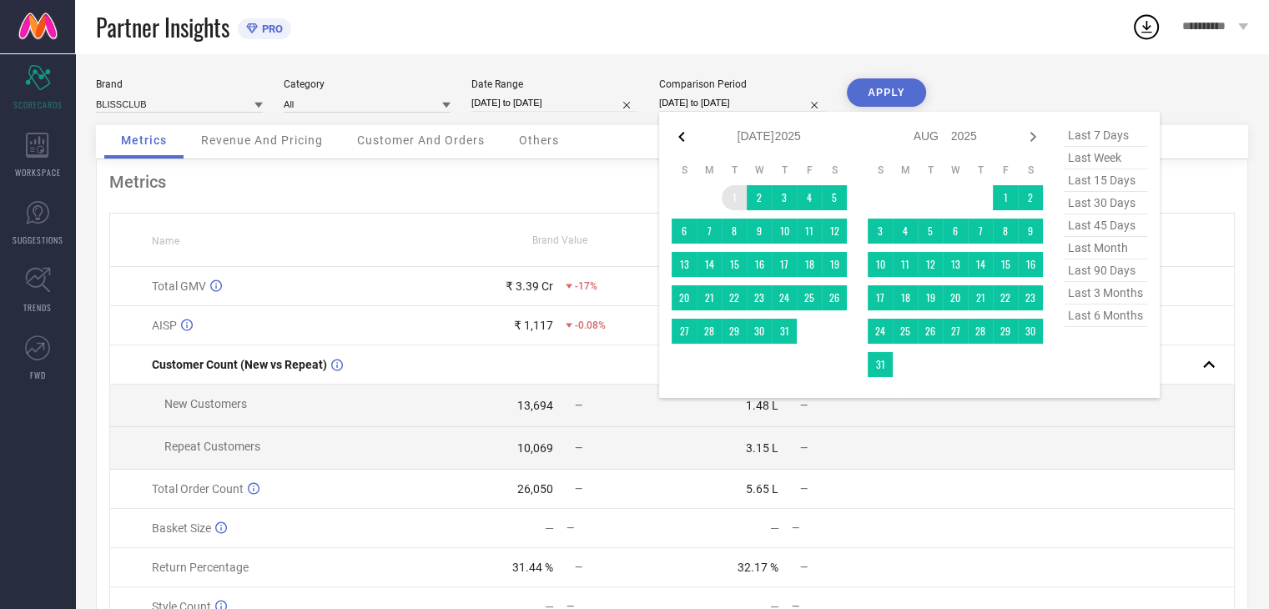
select select "2025"
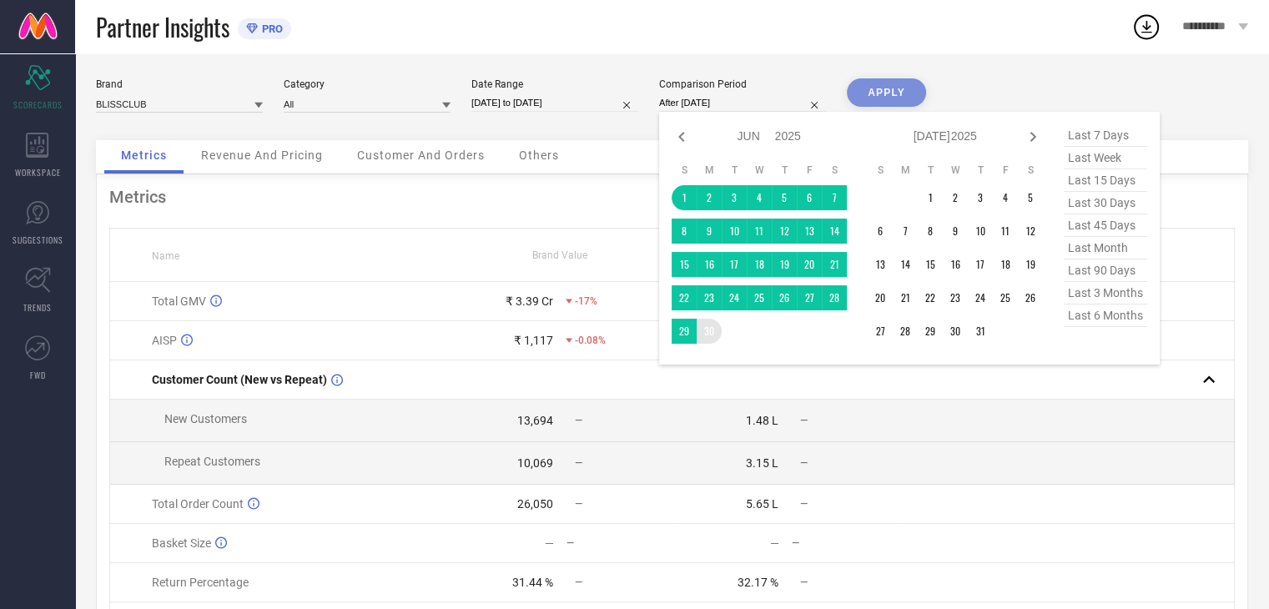
drag, startPoint x: 686, startPoint y: 200, endPoint x: 716, endPoint y: 332, distance: 135.0
click at [716, 332] on tbody "1 2 3 4 5 6 7 8 9 10 11 12 13 14 15 16 17 18 19 20 21 22 23 24 25 26 27 28 29 30" at bounding box center [758, 264] width 175 height 158
type input "[DATE] to [DATE]"
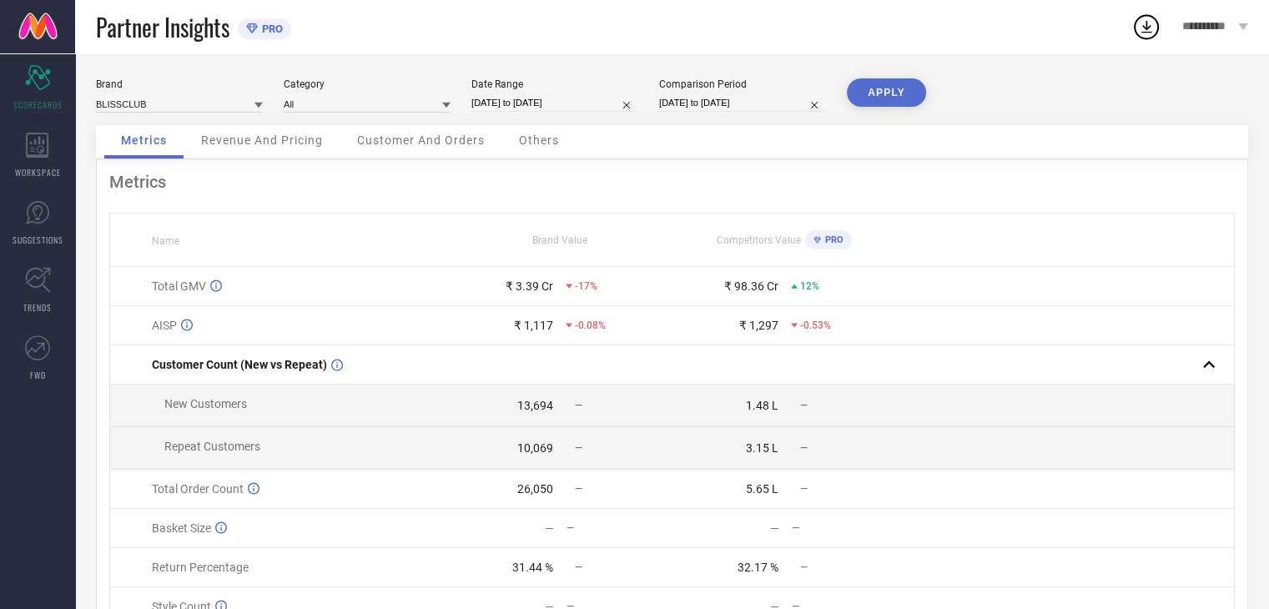
click at [869, 88] on button "APPLY" at bounding box center [886, 92] width 79 height 28
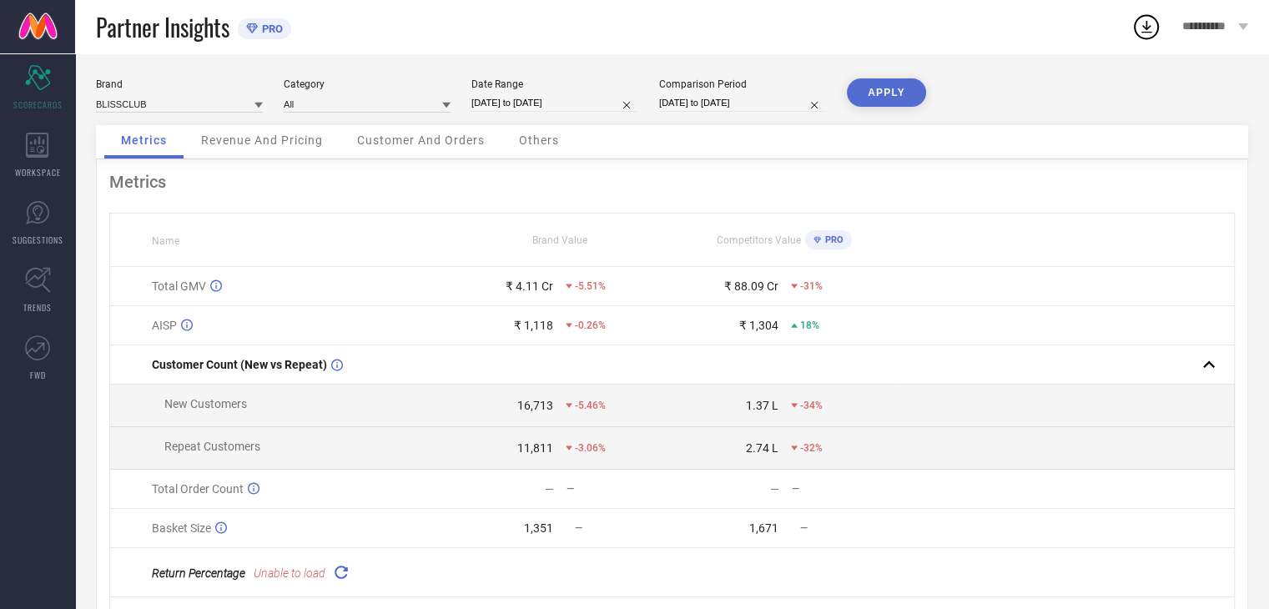
select select "6"
select select "2025"
select select "7"
select select "2025"
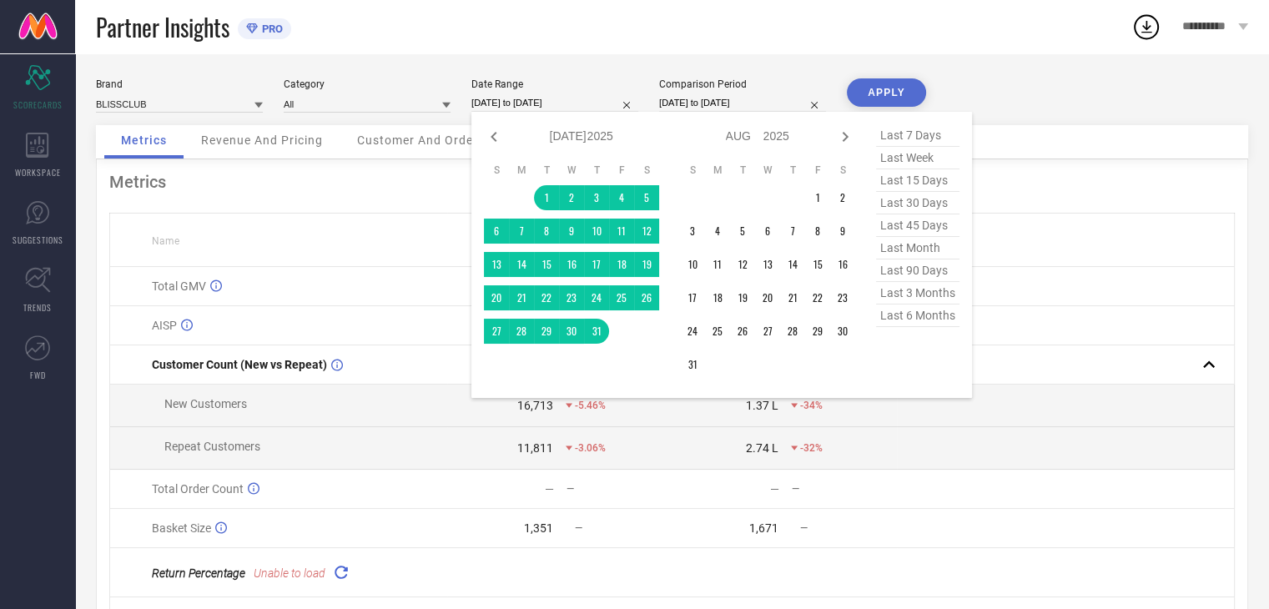
click at [580, 98] on input "[DATE] to [DATE]" at bounding box center [554, 103] width 167 height 18
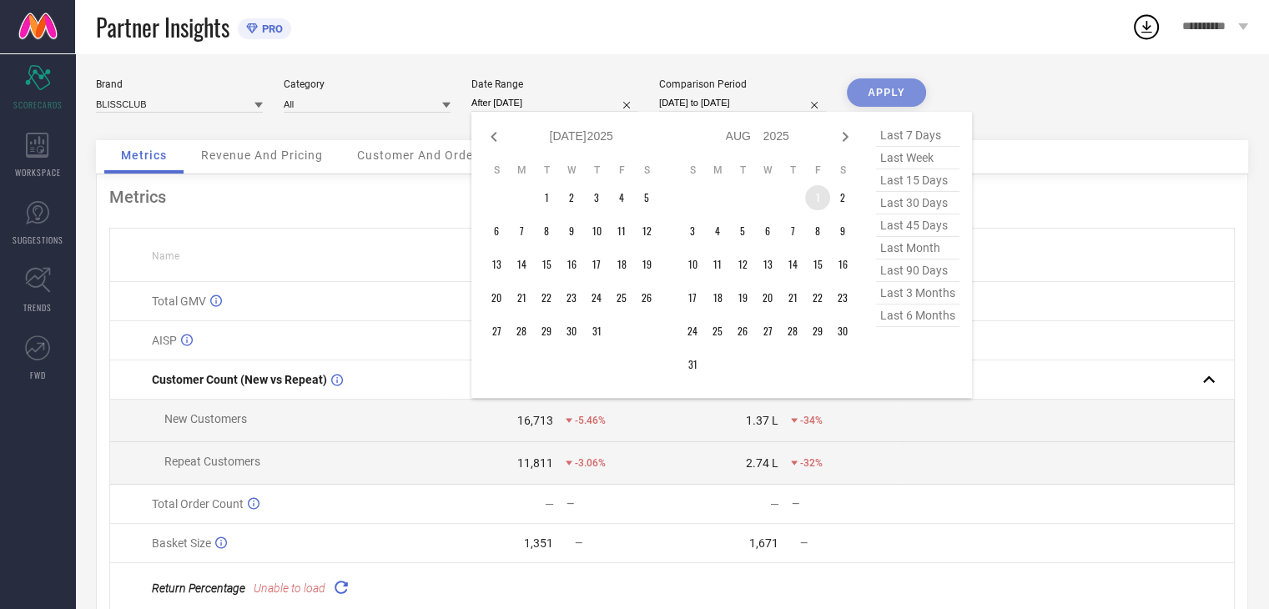
click at [819, 194] on td "1" at bounding box center [817, 197] width 25 height 25
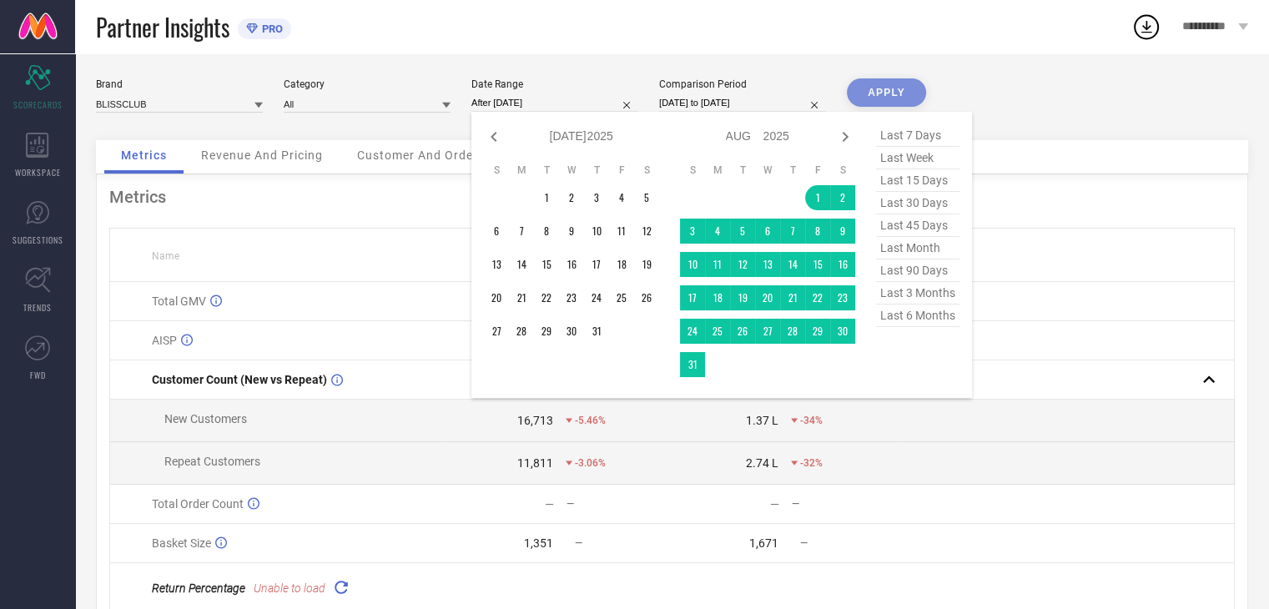
click at [711, 369] on td at bounding box center [717, 364] width 25 height 25
type input "[DATE] to [DATE]"
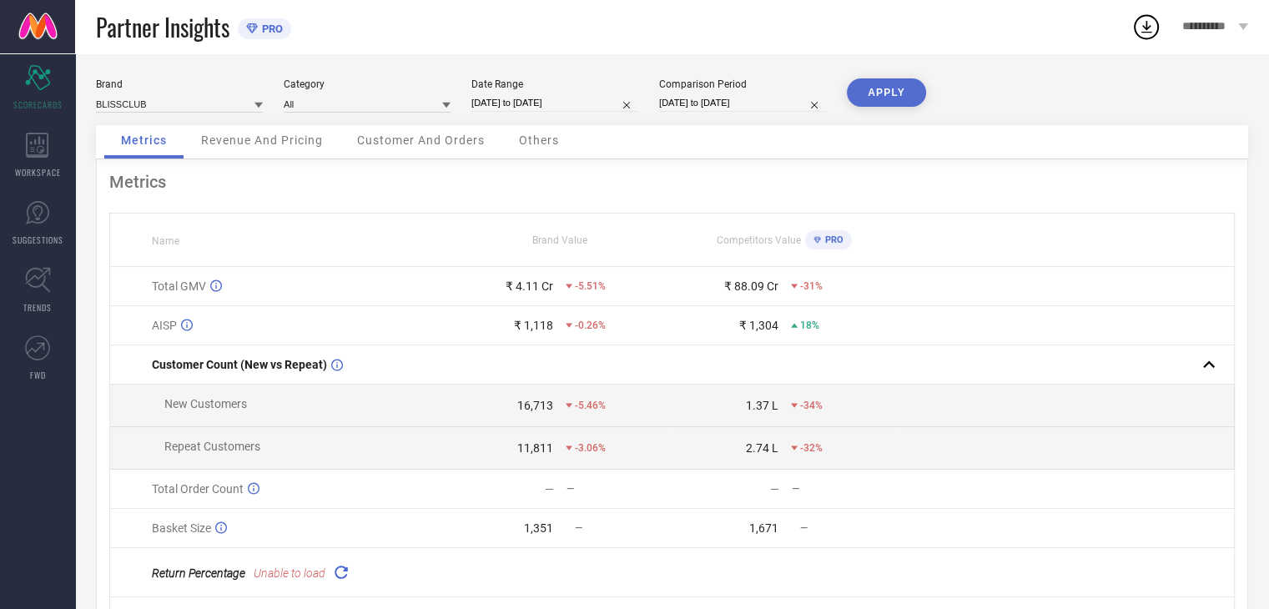
click at [892, 90] on button "APPLY" at bounding box center [886, 92] width 79 height 28
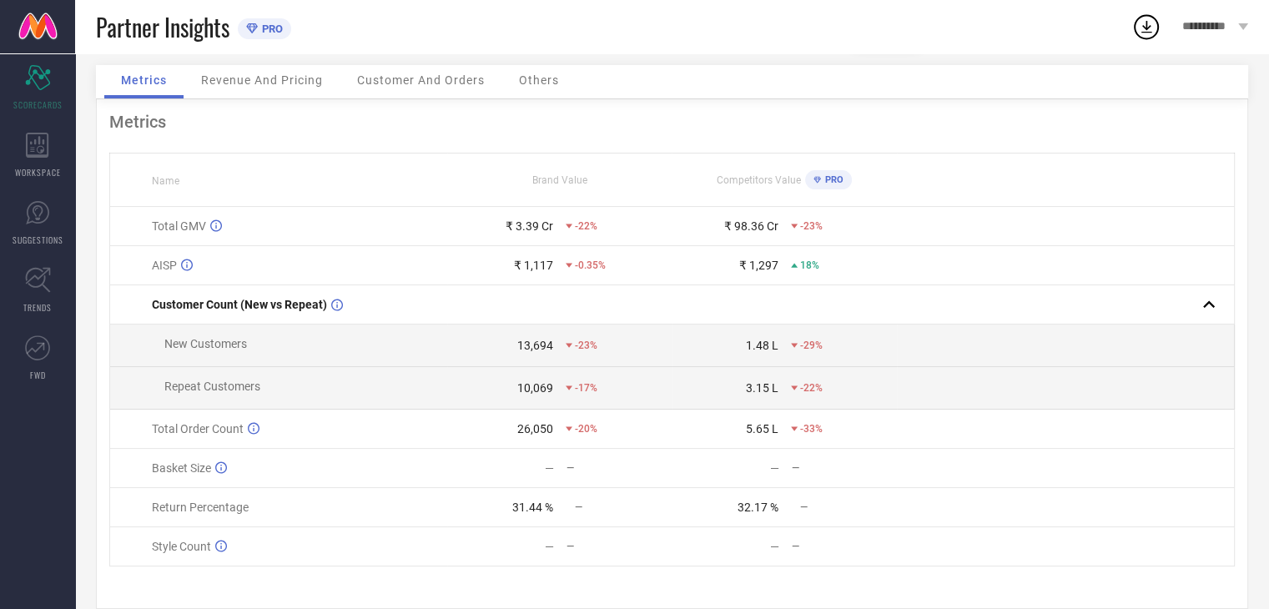
scroll to position [66, 0]
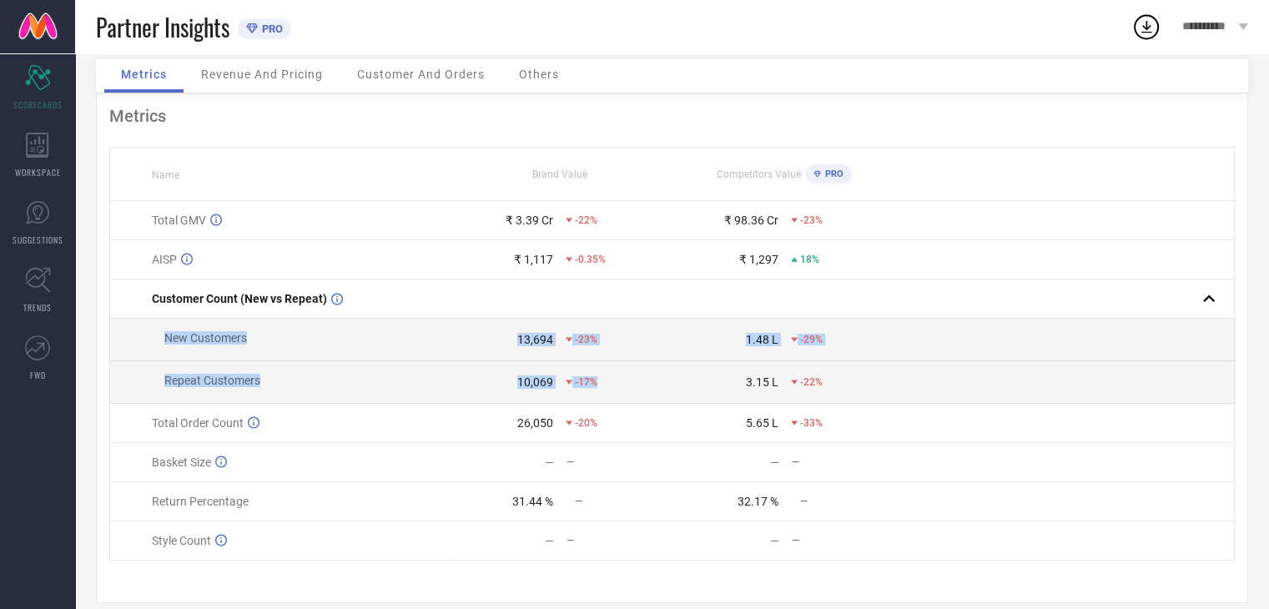
drag, startPoint x: 161, startPoint y: 336, endPoint x: 595, endPoint y: 383, distance: 437.0
click at [595, 383] on tbody "Total GMV ₹ 3.39 Cr -22% ₹ 98.36 Cr -23% AISP ₹ 1,117 -0.35% ₹ 1,297 18% Custom…" at bounding box center [672, 380] width 1124 height 359
copy tbody "New Customers 13,694 -23% 1.48 L -29% Repeat Customers 10,069 -17%"
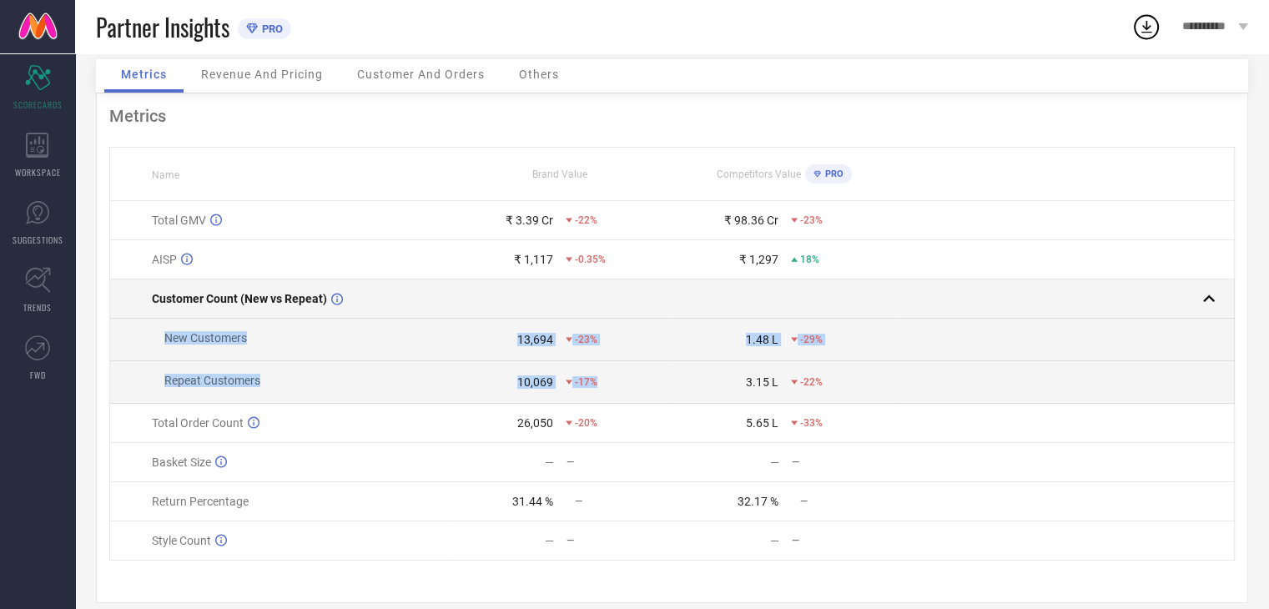
scroll to position [0, 0]
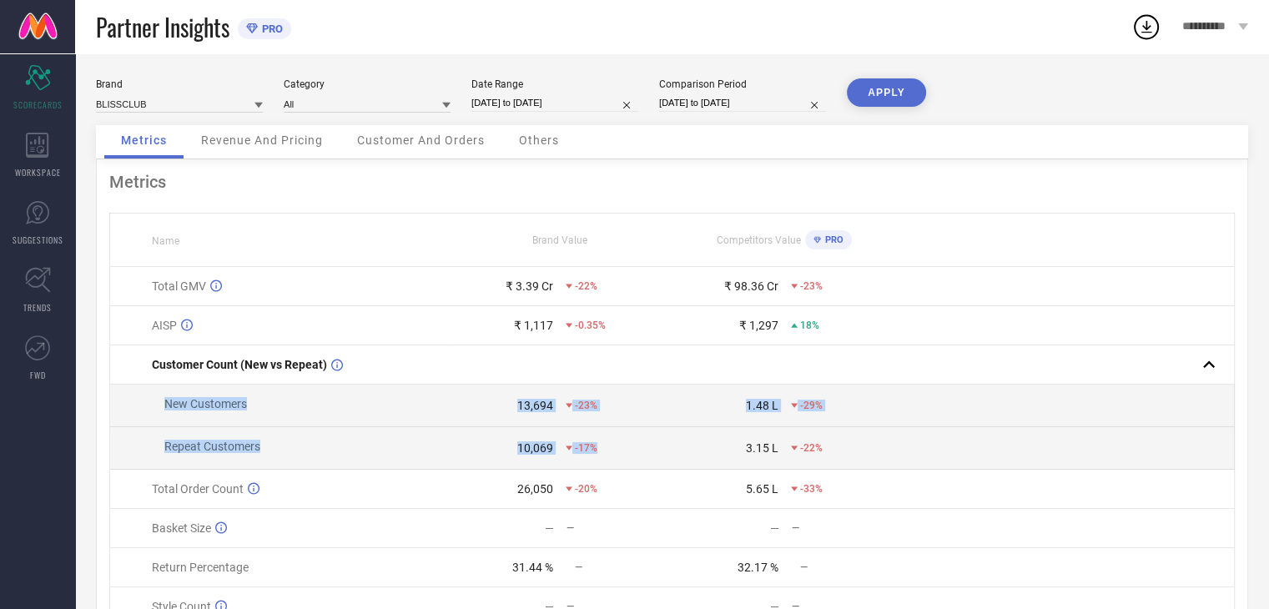
select select "7"
select select "2025"
select select "8"
select select "2025"
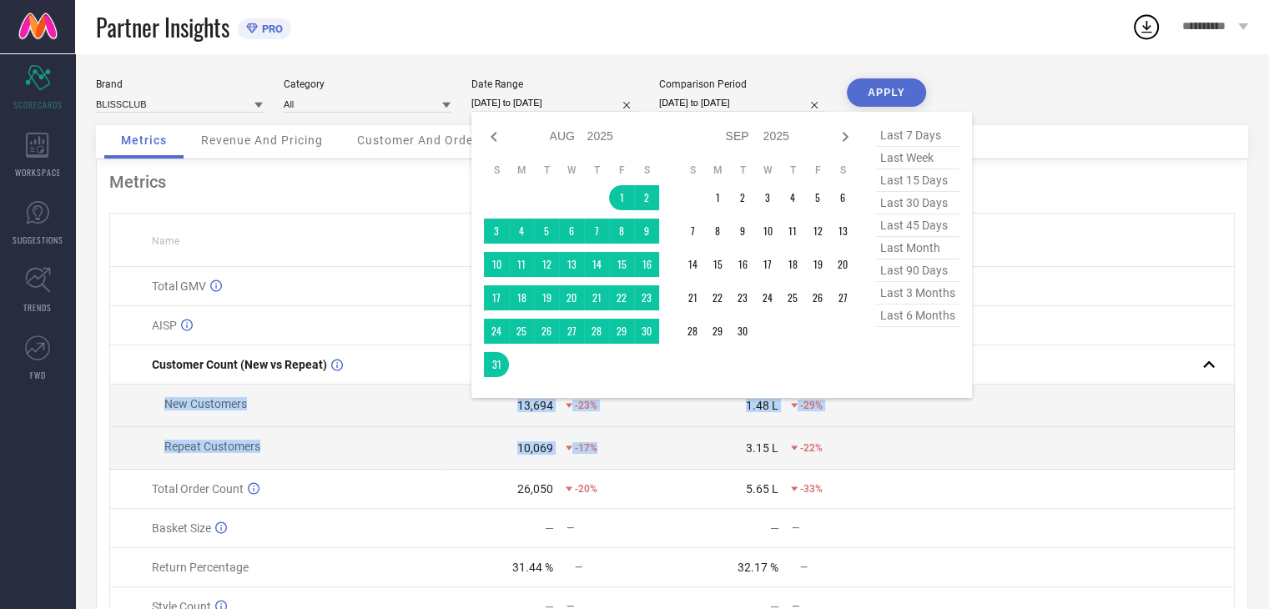
click at [587, 107] on input "[DATE] to [DATE]" at bounding box center [554, 103] width 167 height 18
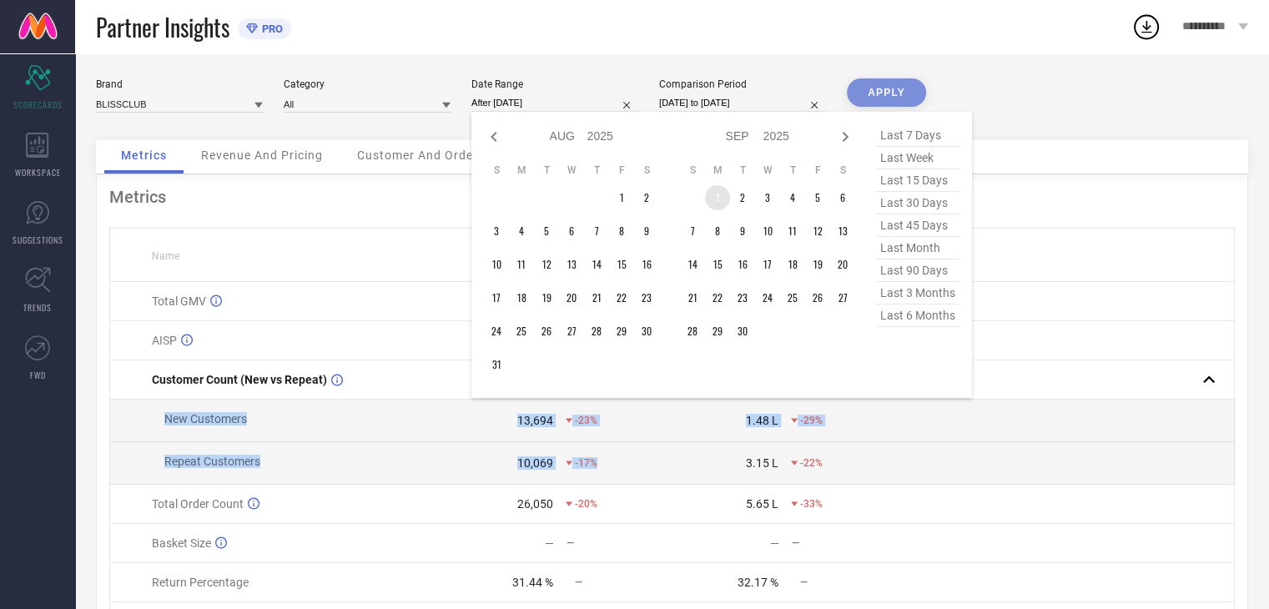
click at [715, 200] on td "1" at bounding box center [717, 197] width 25 height 25
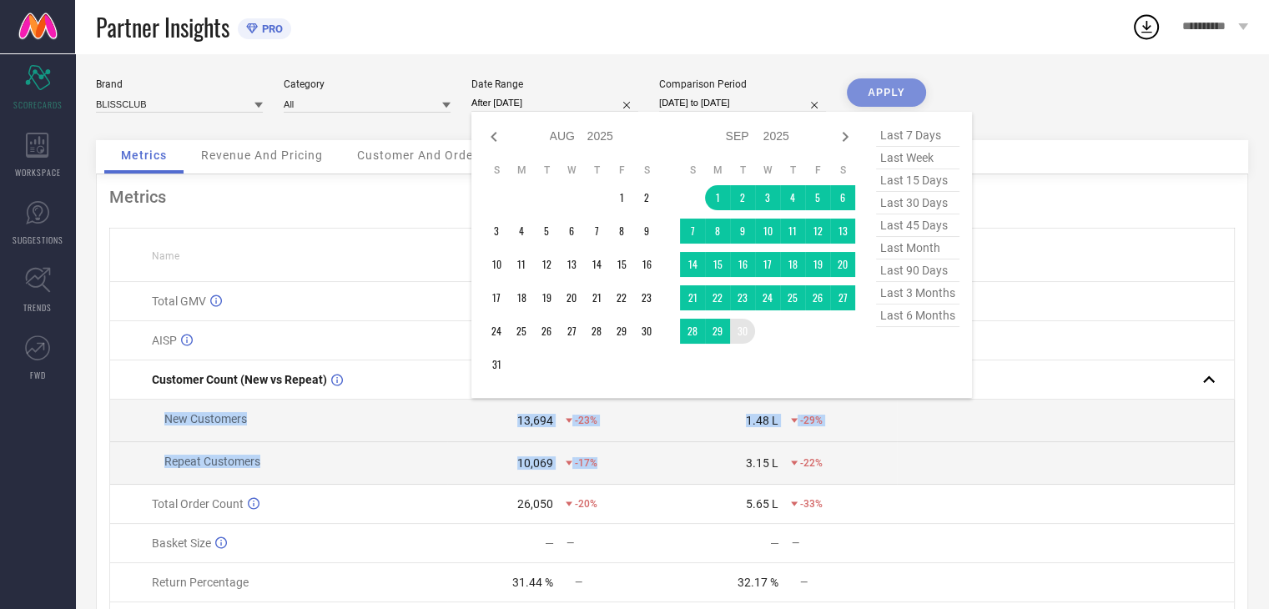
type input "[DATE] to [DATE]"
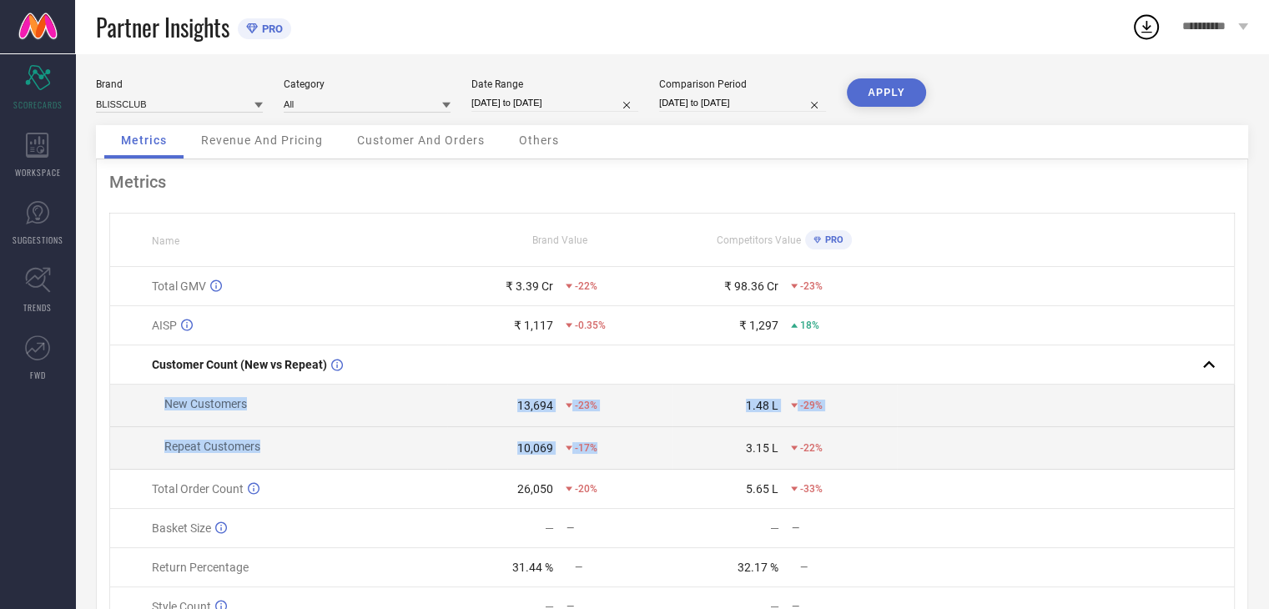
click at [874, 94] on button "APPLY" at bounding box center [886, 92] width 79 height 28
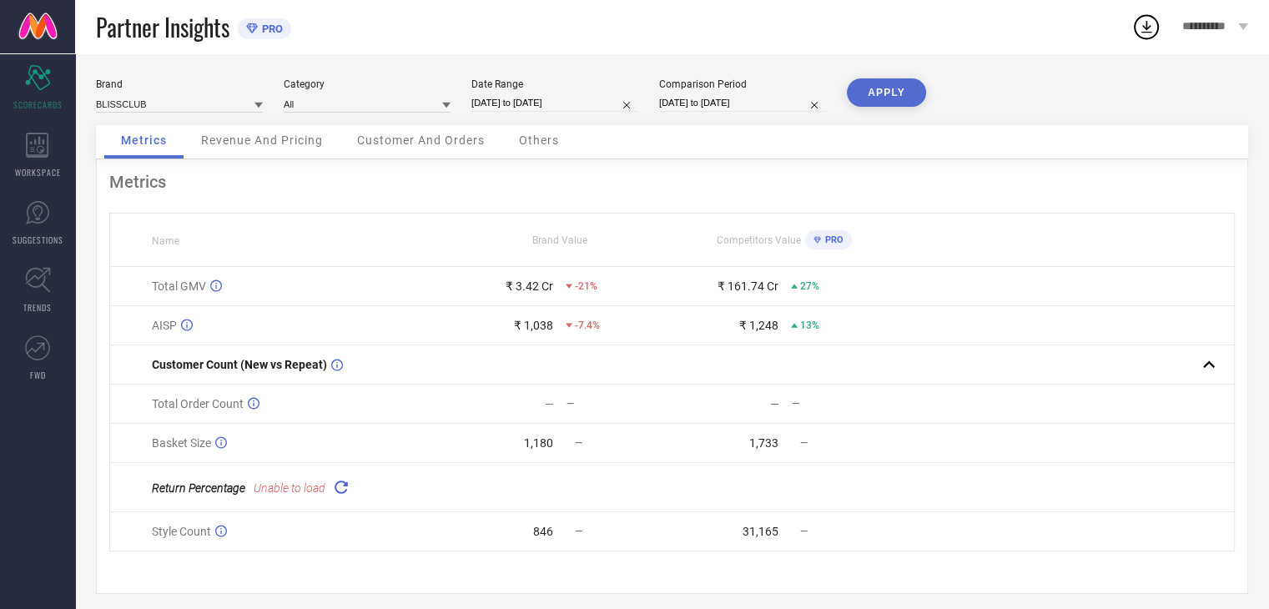
scroll to position [15, 0]
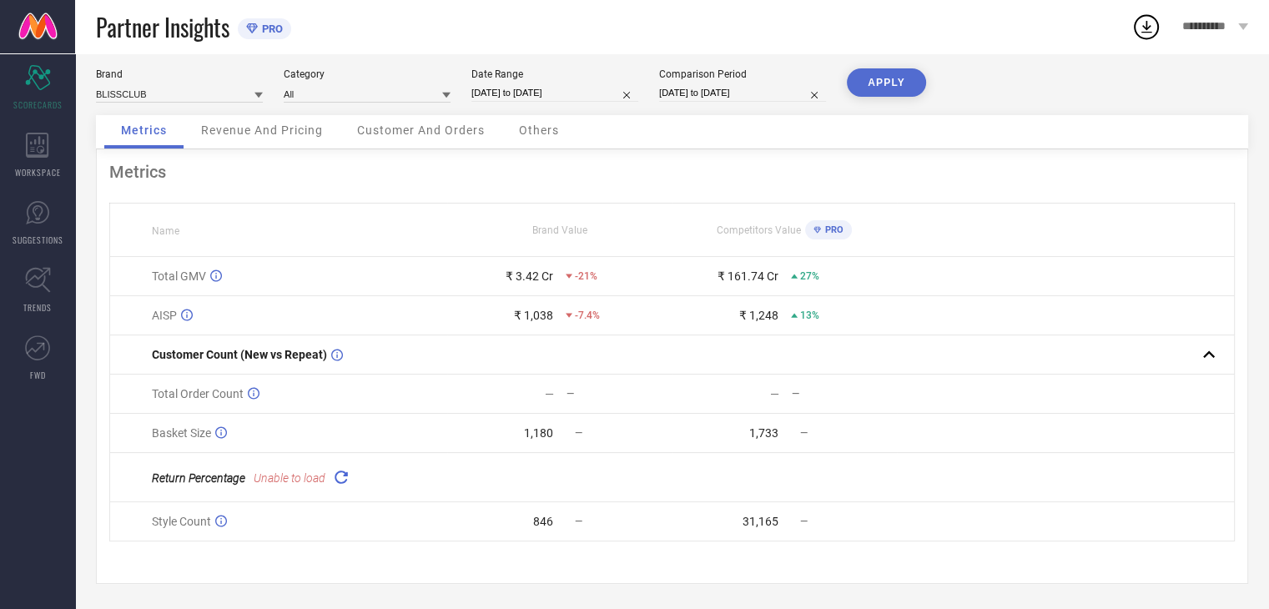
click at [332, 483] on icon at bounding box center [340, 476] width 19 height 19
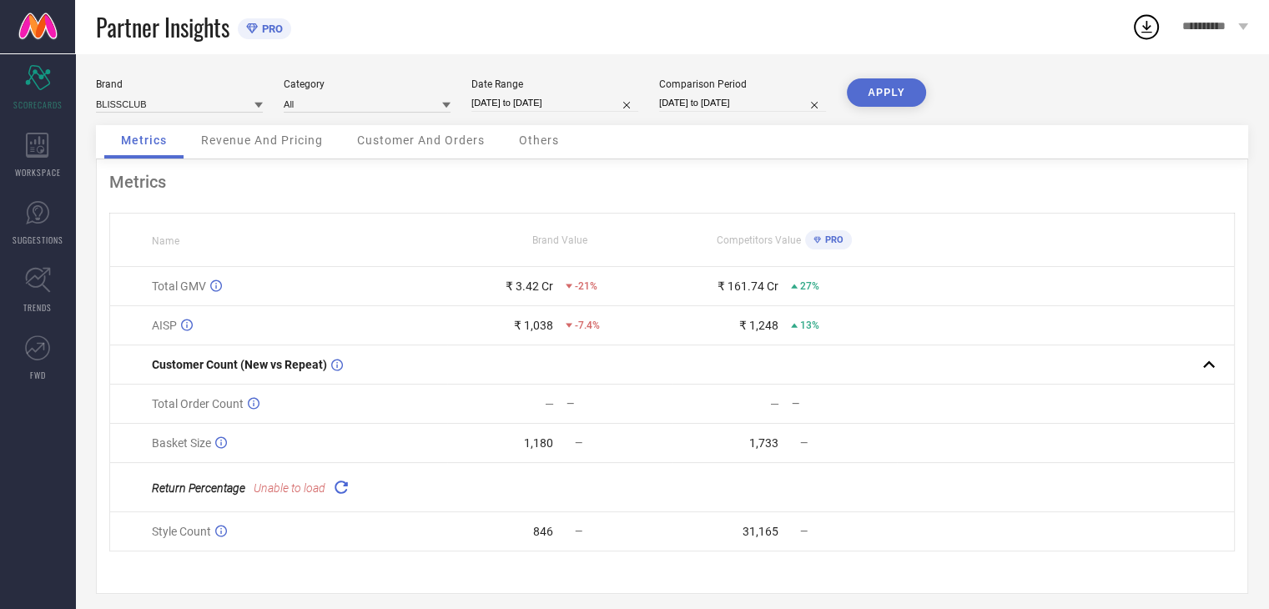
click at [762, 94] on input "[DATE] to [DATE]" at bounding box center [742, 103] width 167 height 18
select select "5"
select select "2025"
select select "6"
select select "2025"
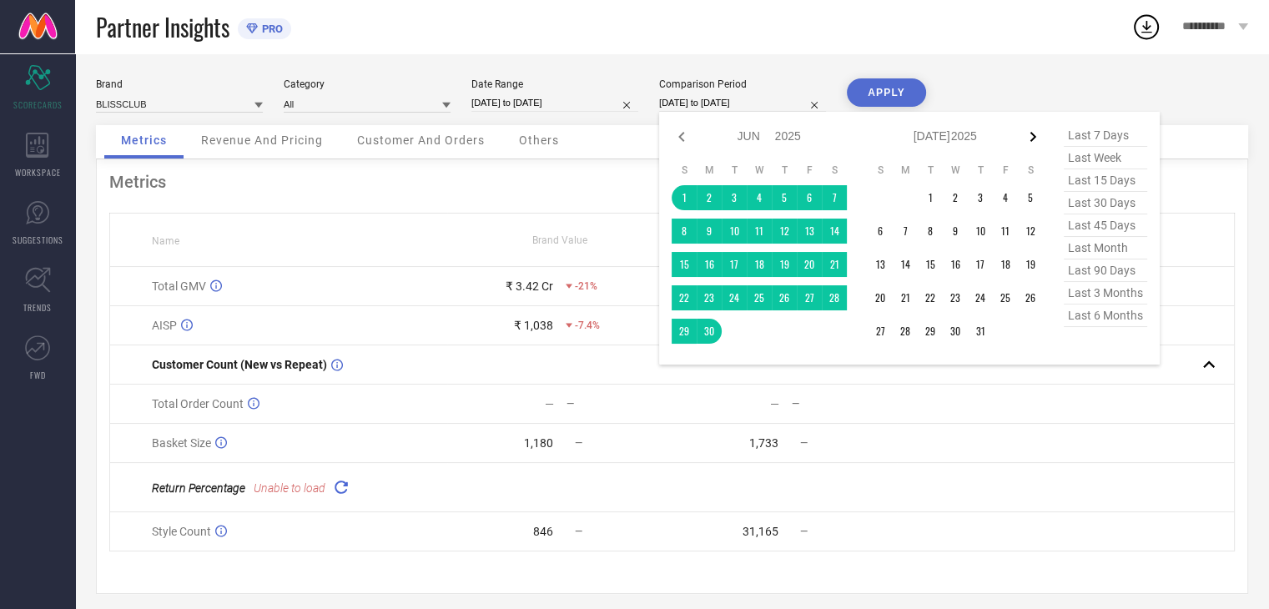
click at [1029, 138] on icon at bounding box center [1032, 137] width 20 height 20
select select "6"
select select "2025"
select select "7"
select select "2025"
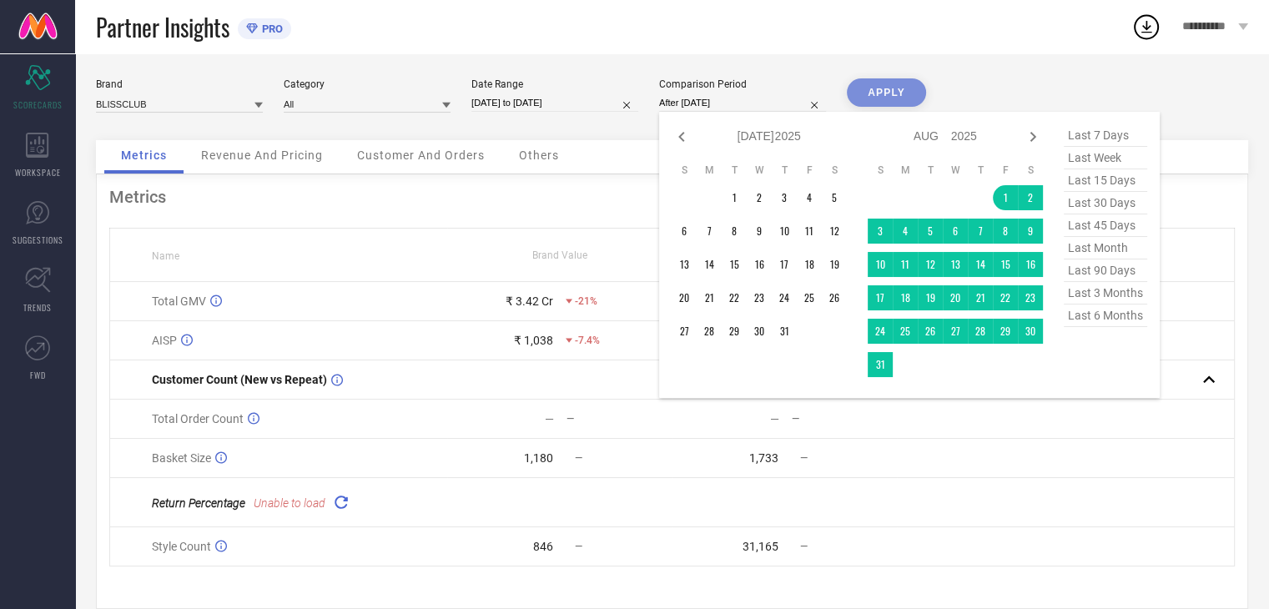
drag, startPoint x: 1005, startPoint y: 200, endPoint x: 891, endPoint y: 360, distance: 196.7
click at [891, 360] on tbody "1 2 3 4 5 6 7 8 9 10 11 12 13 14 15 16 17 18 19 20 21 22 23 24 25 26 27 28 29 3…" at bounding box center [954, 281] width 175 height 192
type input "[DATE] to [DATE]"
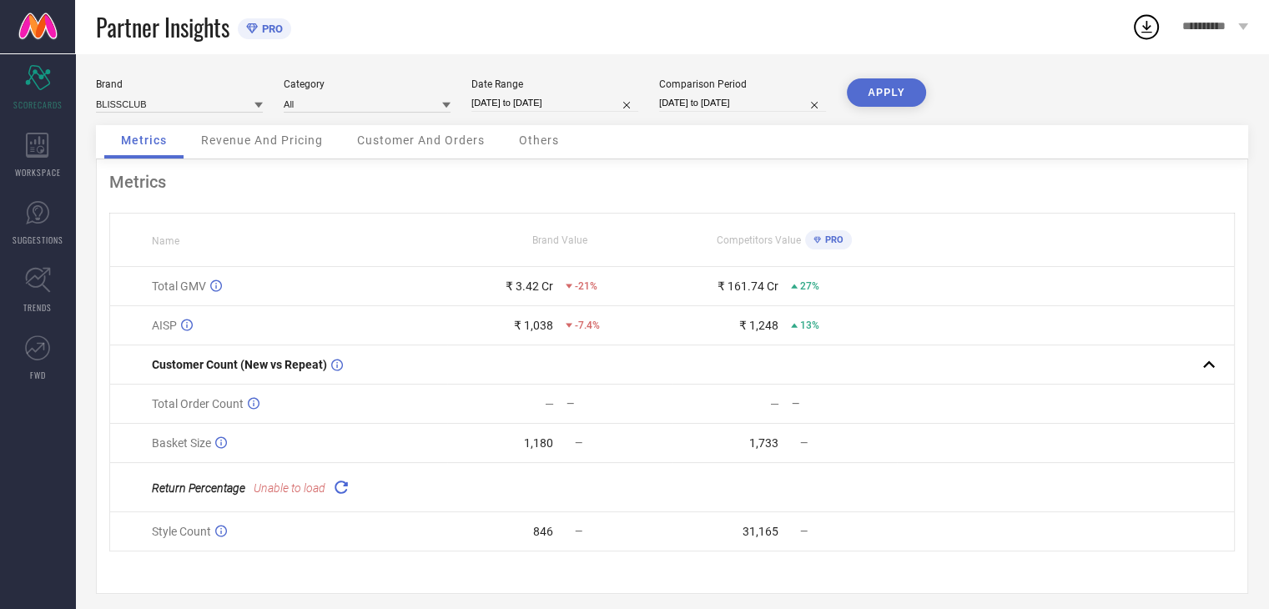
click at [883, 95] on button "APPLY" at bounding box center [886, 92] width 79 height 28
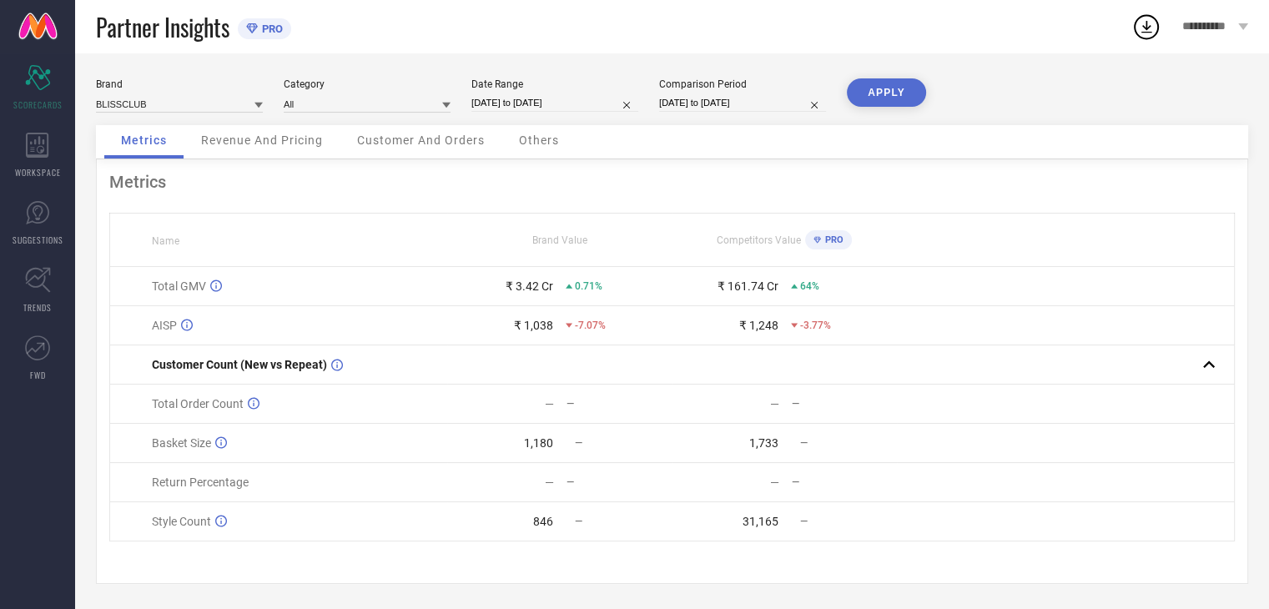
scroll to position [6, 0]
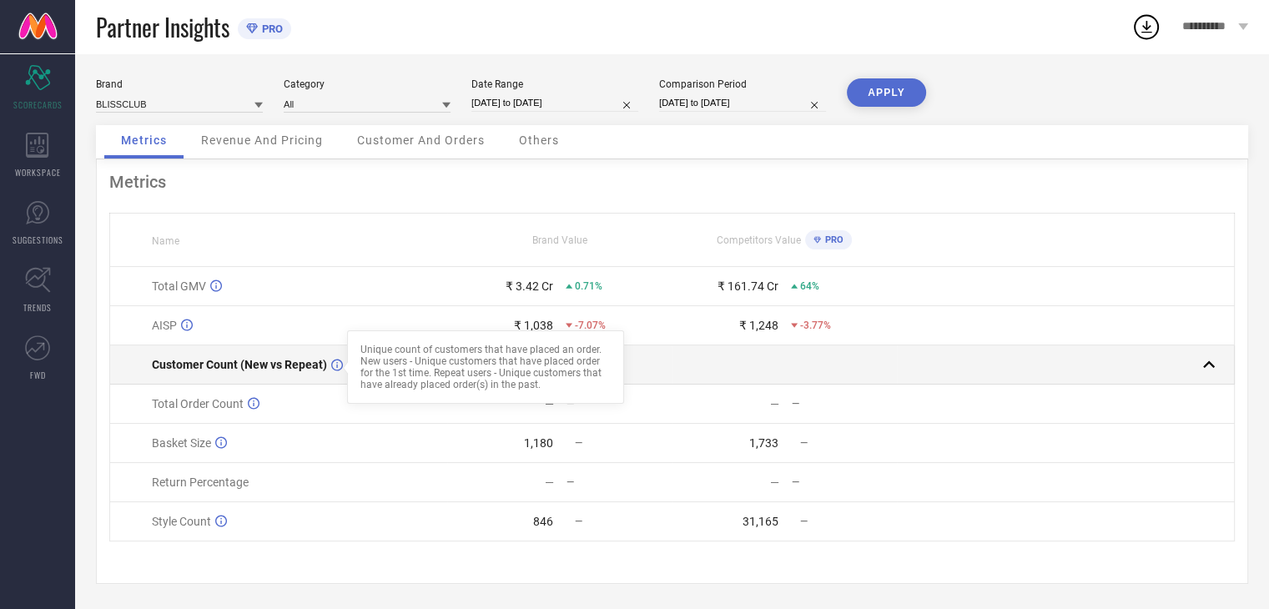
click at [333, 364] on icon at bounding box center [337, 365] width 12 height 13
click at [339, 364] on div at bounding box center [345, 367] width 13 height 13
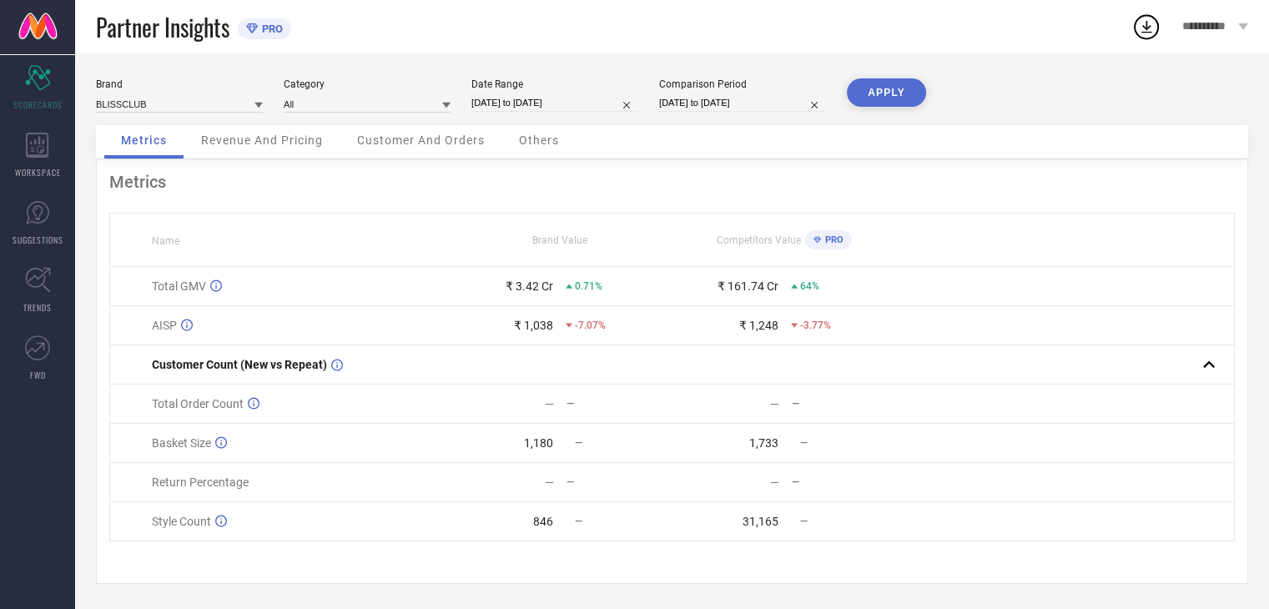
scroll to position [0, 0]
